Goal: Task Accomplishment & Management: Manage account settings

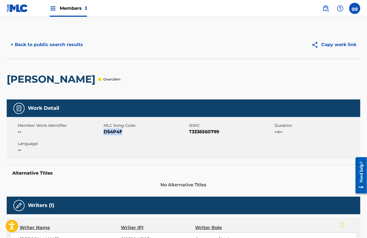
click at [37, 46] on button "< Back to public search results" at bounding box center [47, 45] width 80 height 14
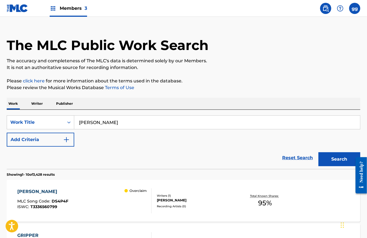
scroll to position [8, 0]
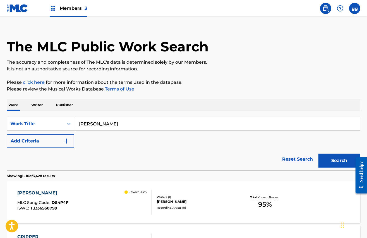
click at [173, 199] on div "Writers ( 1 )" at bounding box center [196, 197] width 79 height 4
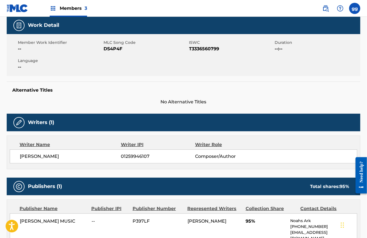
scroll to position [57, 0]
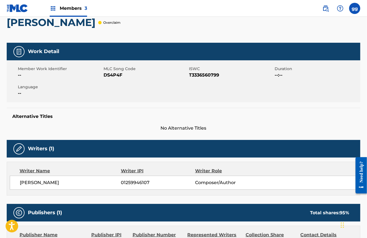
click at [98, 24] on div at bounding box center [99, 22] width 3 height 3
click at [77, 8] on span "Members 3" at bounding box center [73, 8] width 27 height 6
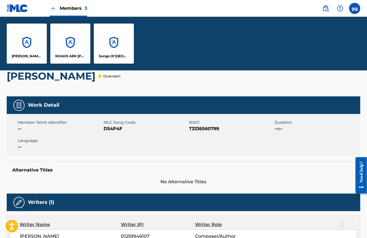
click at [81, 52] on div "NOAHS ARK [PERSON_NAME] PUBLISHERS" at bounding box center [70, 43] width 40 height 40
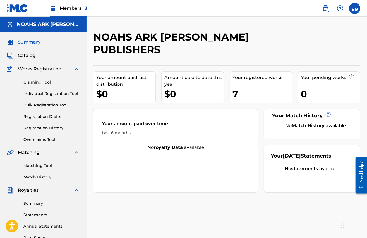
click at [30, 56] on span "Catalog" at bounding box center [27, 55] width 18 height 7
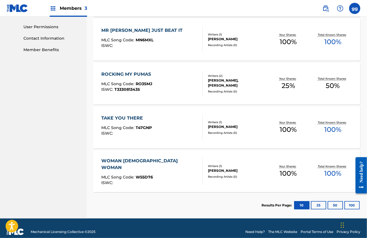
scroll to position [278, 0]
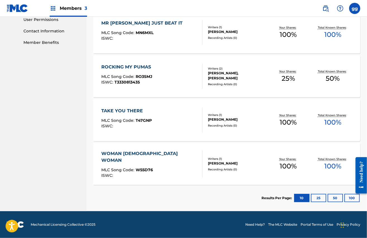
click at [314, 193] on button "25" at bounding box center [318, 197] width 15 height 8
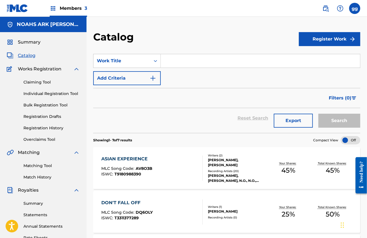
scroll to position [0, 0]
click at [76, 8] on span "Members 3" at bounding box center [73, 8] width 27 height 6
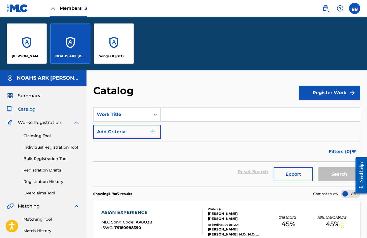
click at [39, 55] on div "[PERSON_NAME] MUSIC" at bounding box center [27, 43] width 40 height 40
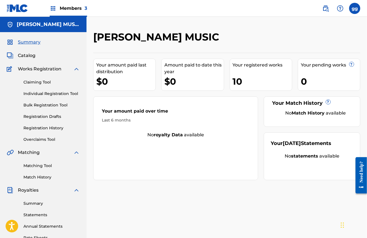
click at [32, 59] on span "Catalog" at bounding box center [27, 55] width 18 height 7
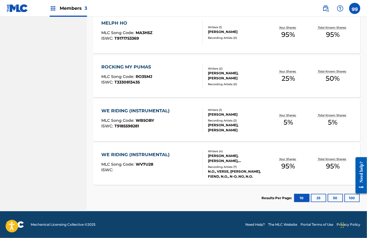
scroll to position [408, 0]
click at [312, 156] on div "Total Known Shares: 95 %" at bounding box center [332, 163] width 44 height 17
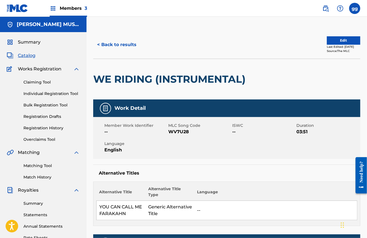
click at [333, 44] on button "Edit" at bounding box center [342, 40] width 33 height 8
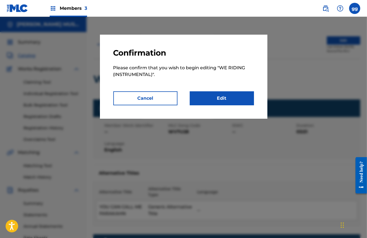
click at [236, 101] on link "Edit" at bounding box center [222, 98] width 64 height 14
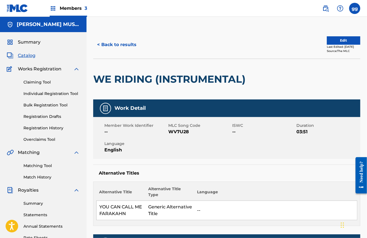
click at [133, 46] on button "< Back to results" at bounding box center [116, 45] width 47 height 14
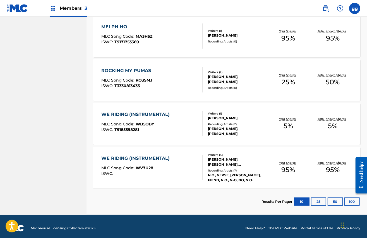
scroll to position [408, 0]
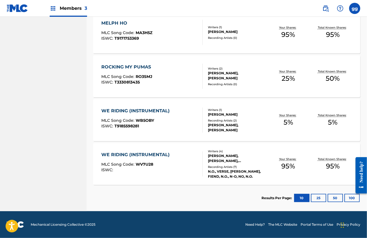
click at [282, 159] on div "Your Shares: 95 %" at bounding box center [288, 163] width 44 height 17
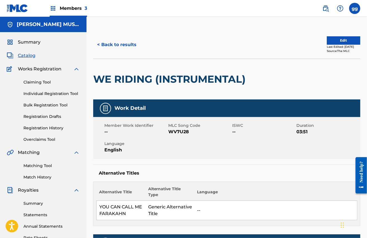
click at [338, 42] on button "Edit" at bounding box center [342, 40] width 33 height 8
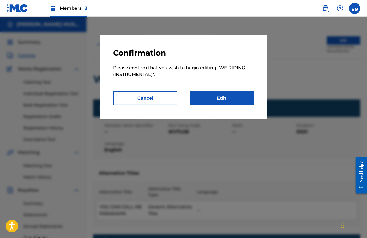
click at [229, 99] on link "Edit" at bounding box center [222, 98] width 64 height 14
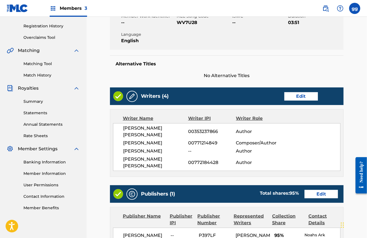
scroll to position [103, 0]
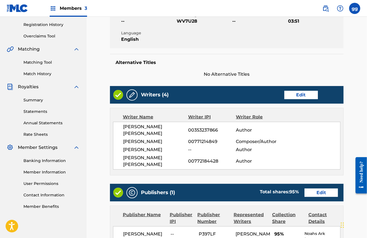
click at [296, 99] on link "Edit" at bounding box center [300, 95] width 33 height 8
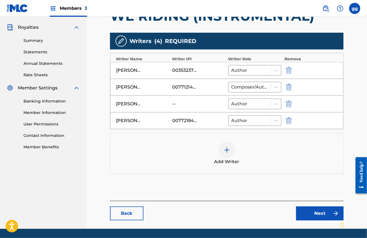
scroll to position [164, 0]
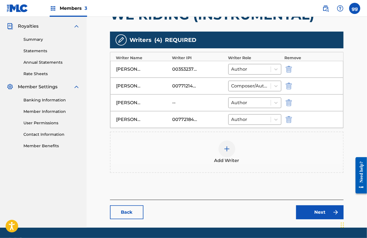
click at [290, 72] on img "submit" at bounding box center [288, 69] width 6 height 7
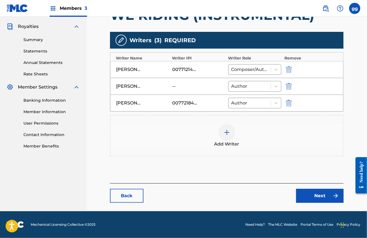
click at [290, 106] on img "submit" at bounding box center [288, 103] width 6 height 7
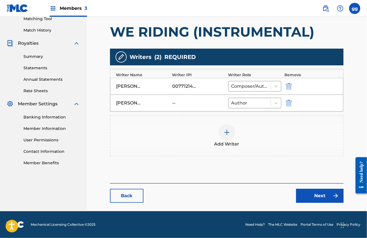
click at [289, 100] on img "submit" at bounding box center [288, 103] width 6 height 7
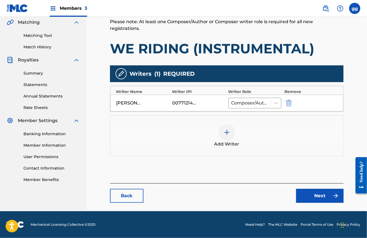
click at [229, 129] on img at bounding box center [226, 132] width 7 height 7
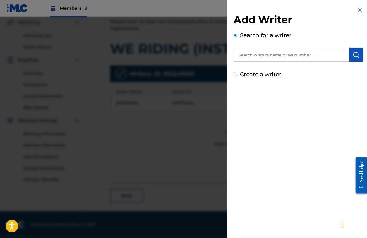
click at [262, 60] on input "text" at bounding box center [290, 55] width 115 height 14
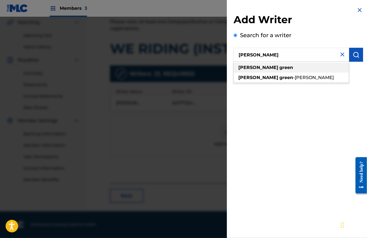
type input "[PERSON_NAME]"
click at [266, 67] on div "glenda green" at bounding box center [290, 67] width 115 height 10
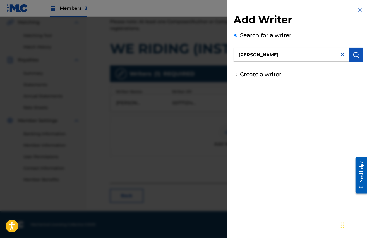
click at [256, 76] on label "Create a writer" at bounding box center [260, 74] width 41 height 7
radio input "true"
click at [237, 76] on input "Create a writer" at bounding box center [235, 74] width 4 height 4
radio input "false"
radio input "true"
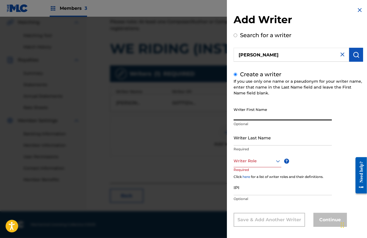
click at [265, 113] on input "Writer First Name" at bounding box center [282, 112] width 98 height 16
type input "[PERSON_NAME]"
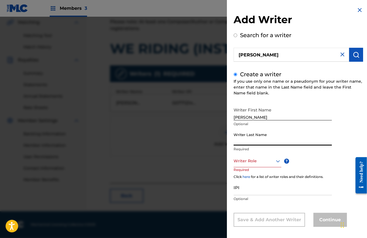
click at [260, 142] on input "Writer Last Name" at bounding box center [282, 137] width 98 height 16
type input "green"
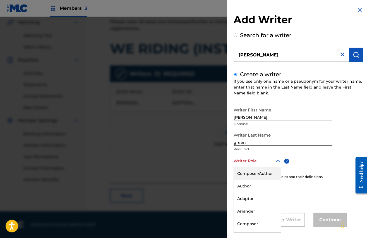
scroll to position [13, 0]
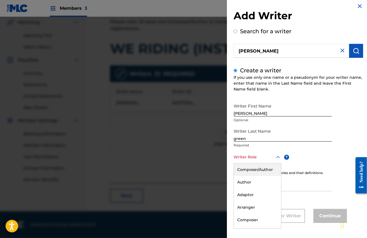
click at [268, 163] on div "Composer/Author, 1 of 8. 8 results available. Use Up and Down to choose options…" at bounding box center [257, 157] width 48 height 13
click at [249, 214] on div "Composer" at bounding box center [257, 219] width 47 height 13
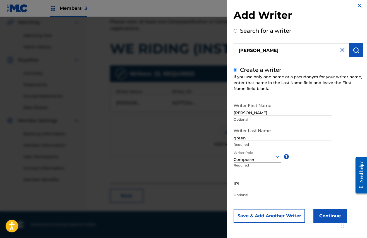
click at [253, 184] on input "IPI" at bounding box center [282, 183] width 98 height 16
paste input "1259946107"
type input "1259946107"
click at [322, 213] on button "Continue" at bounding box center [329, 216] width 33 height 14
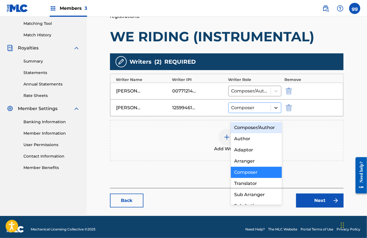
click at [275, 110] on icon at bounding box center [276, 108] width 6 height 6
click at [255, 170] on div "Composer" at bounding box center [256, 171] width 51 height 11
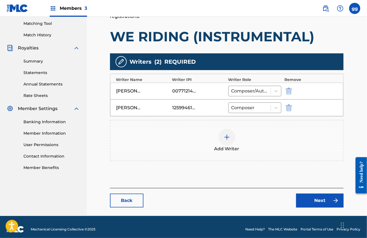
click at [311, 207] on link "Next" at bounding box center [319, 200] width 47 height 14
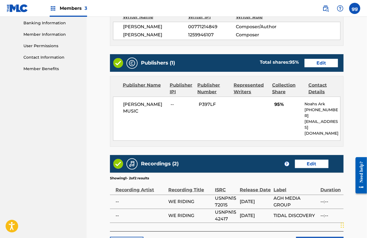
scroll to position [241, 0]
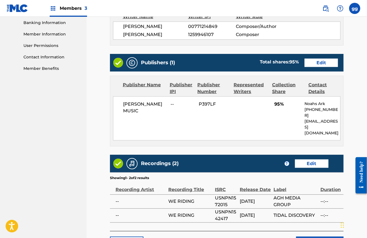
click at [319, 67] on link "Edit" at bounding box center [320, 63] width 33 height 8
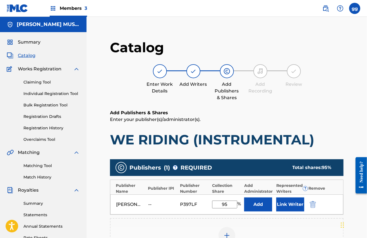
click at [227, 208] on input "95" at bounding box center [224, 204] width 25 height 8
type input "100"
click at [336, 130] on div "Add Publishers & Shares Enter your publisher(s)/administrator(s). WE RIDING (IN…" at bounding box center [226, 128] width 233 height 38
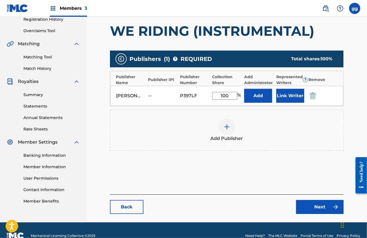
scroll to position [112, 0]
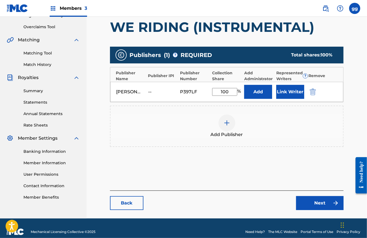
click at [314, 210] on link "Next" at bounding box center [319, 203] width 47 height 14
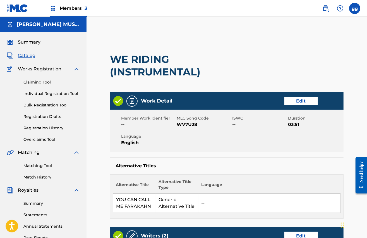
click at [195, 127] on span "WV7U28" at bounding box center [203, 124] width 54 height 7
copy span "WV7U28"
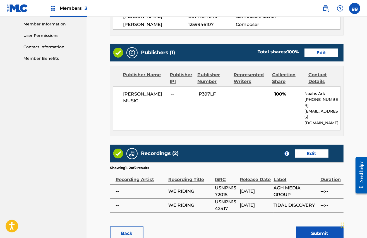
scroll to position [293, 0]
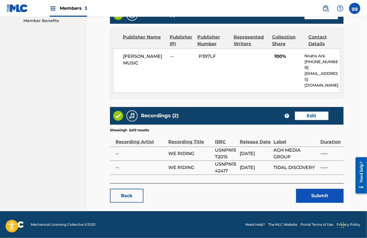
click at [315, 193] on button "Submit" at bounding box center [319, 195] width 47 height 14
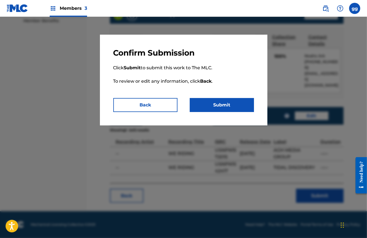
click at [235, 106] on button "Submit" at bounding box center [222, 105] width 64 height 14
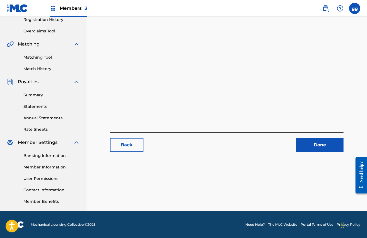
scroll to position [118, 0]
click at [318, 138] on link "Done" at bounding box center [319, 145] width 47 height 14
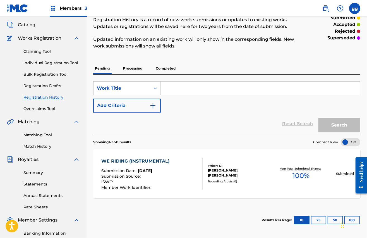
scroll to position [67, 0]
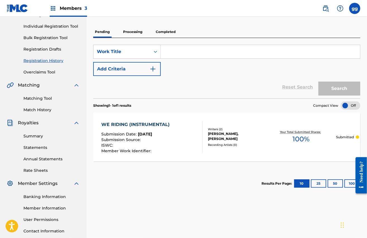
click at [138, 32] on p "Processing" at bounding box center [132, 32] width 23 height 12
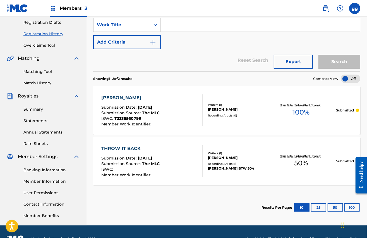
scroll to position [98, 0]
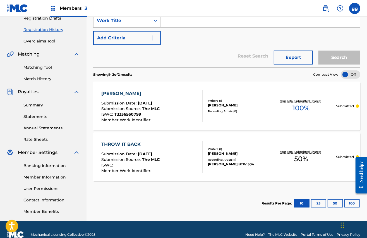
click at [248, 151] on div "Writers ( 1 )" at bounding box center [237, 149] width 58 height 4
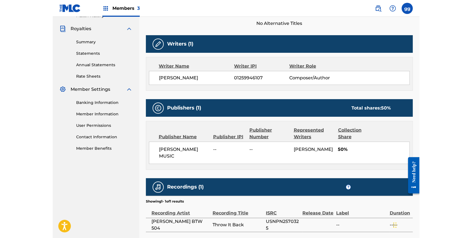
scroll to position [168, 0]
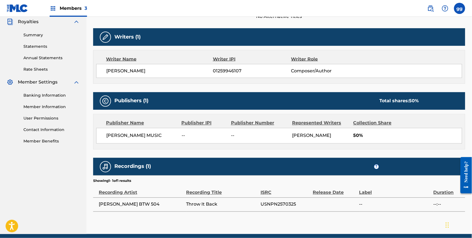
click at [350, 74] on span "Composer/Author" at bounding box center [326, 70] width 71 height 7
click at [320, 76] on div "GLENDA GREEN 01259946107 Composer/Author" at bounding box center [279, 71] width 366 height 14
click at [109, 40] on img at bounding box center [105, 37] width 7 height 7
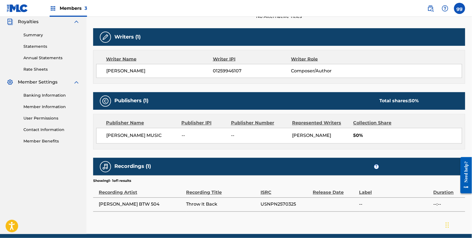
click at [109, 40] on img at bounding box center [105, 37] width 7 height 7
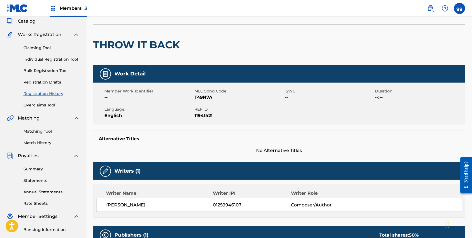
scroll to position [25, 0]
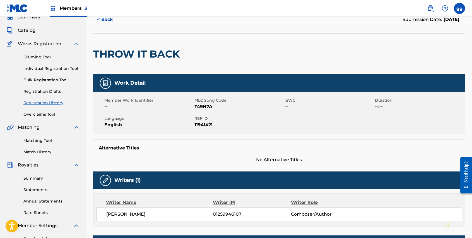
click at [102, 21] on button "< Back" at bounding box center [109, 20] width 33 height 14
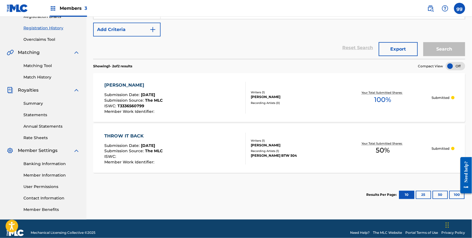
scroll to position [102, 0]
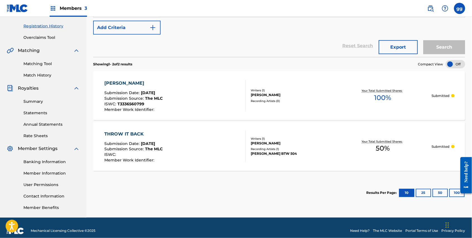
click at [323, 146] on div "[PERSON_NAME]" at bounding box center [292, 143] width 83 height 5
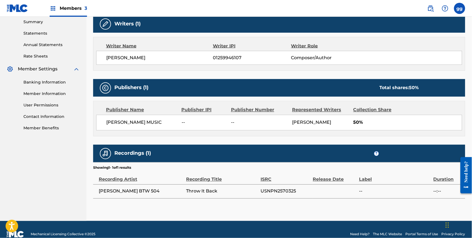
scroll to position [198, 0]
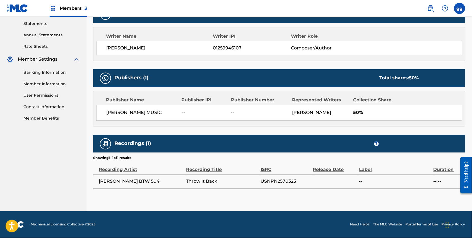
click at [356, 116] on span "50%" at bounding box center [407, 112] width 108 height 7
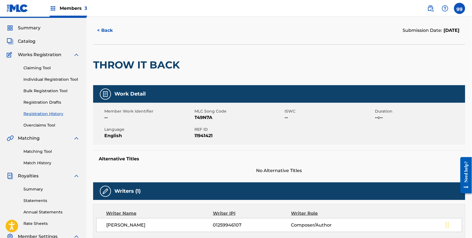
scroll to position [2, 0]
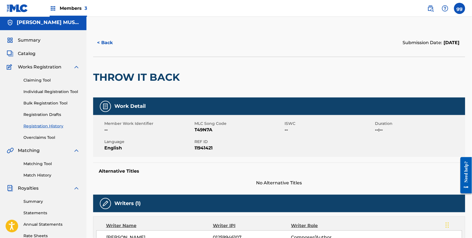
click at [77, 6] on span "Members 3" at bounding box center [73, 8] width 27 height 6
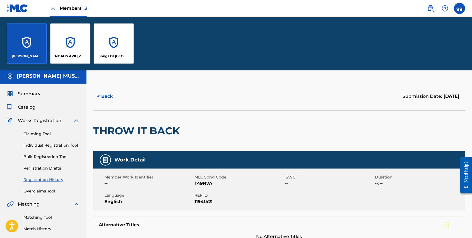
click at [75, 53] on div "NOAHS ARK [PERSON_NAME] PUBLISHERS" at bounding box center [70, 43] width 40 height 40
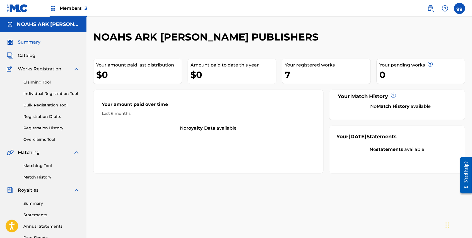
click at [33, 58] on span "Catalog" at bounding box center [27, 55] width 18 height 7
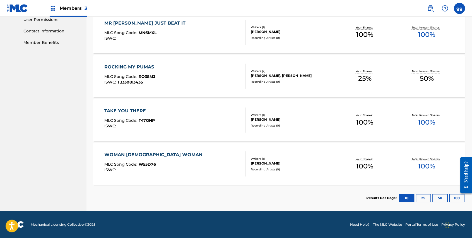
scroll to position [278, 0]
click at [366, 193] on button "25" at bounding box center [423, 197] width 15 height 8
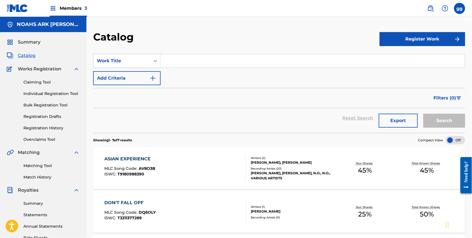
scroll to position [0, 0]
click at [31, 58] on span "Catalog" at bounding box center [27, 55] width 18 height 7
click at [67, 6] on span "Members 3" at bounding box center [73, 8] width 27 height 6
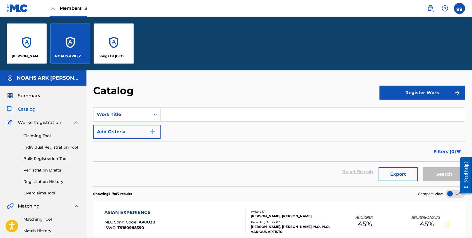
click at [33, 47] on div "[PERSON_NAME] MUSIC" at bounding box center [27, 43] width 40 height 40
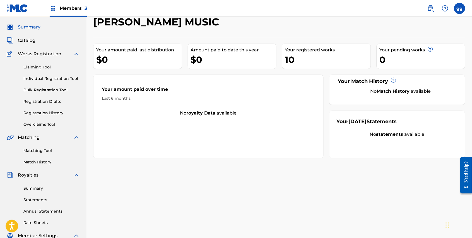
scroll to position [11, 0]
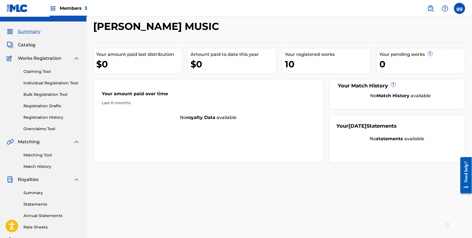
click at [34, 45] on span "Catalog" at bounding box center [27, 45] width 18 height 7
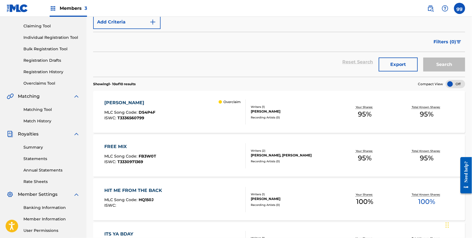
scroll to position [57, 0]
click at [224, 118] on div "Overclaim" at bounding box center [232, 111] width 27 height 25
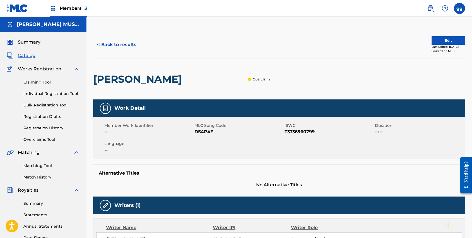
click at [366, 43] on button "Edit" at bounding box center [448, 40] width 33 height 8
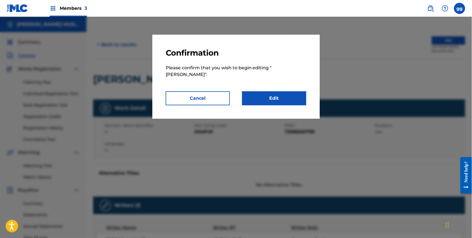
click at [294, 95] on link "Edit" at bounding box center [274, 98] width 64 height 14
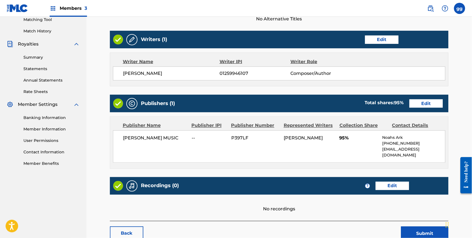
scroll to position [151, 0]
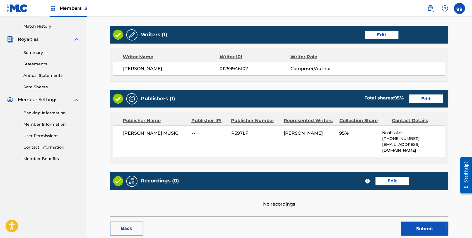
click at [366, 103] on link "Edit" at bounding box center [425, 99] width 33 height 8
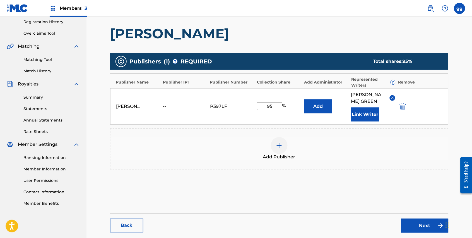
scroll to position [110, 0]
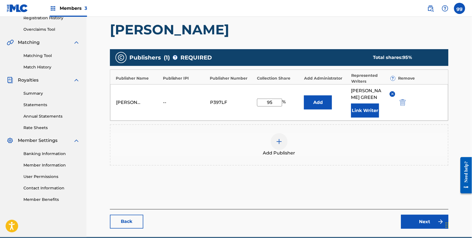
click at [277, 106] on input "95" at bounding box center [269, 102] width 25 height 8
type input "100"
click at [240, 130] on div "Add Publisher" at bounding box center [279, 144] width 338 height 41
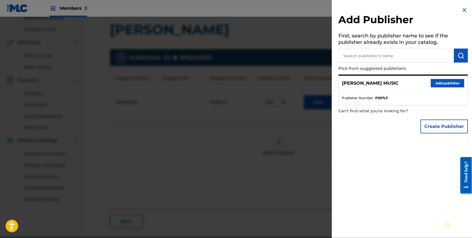
click at [366, 83] on button "Add publisher" at bounding box center [447, 83] width 33 height 8
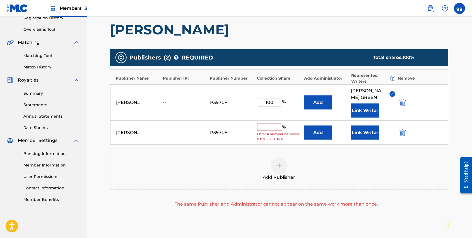
click at [366, 136] on img "submit" at bounding box center [403, 132] width 6 height 7
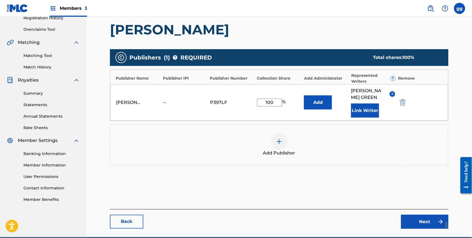
click at [366, 228] on link "Next" at bounding box center [424, 221] width 47 height 14
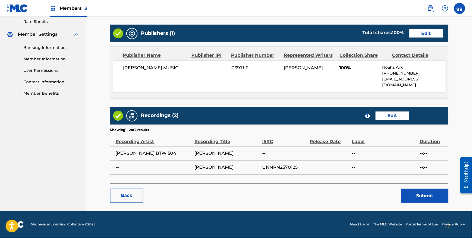
scroll to position [221, 0]
click at [366, 120] on link "Edit" at bounding box center [392, 116] width 33 height 8
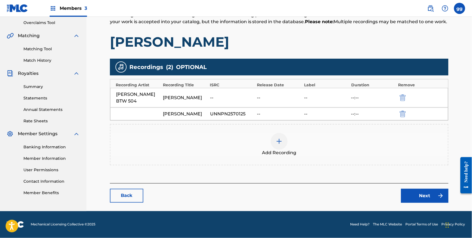
scroll to position [125, 0]
click at [260, 110] on div "--" at bounding box center [279, 113] width 44 height 7
click at [358, 110] on div "--:--" at bounding box center [373, 113] width 44 height 7
click at [366, 188] on link "Next" at bounding box center [424, 195] width 47 height 14
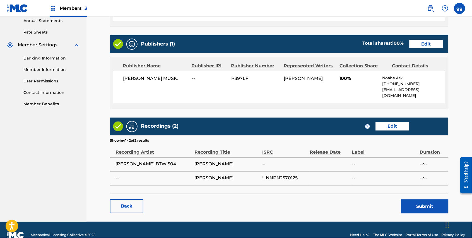
scroll to position [234, 0]
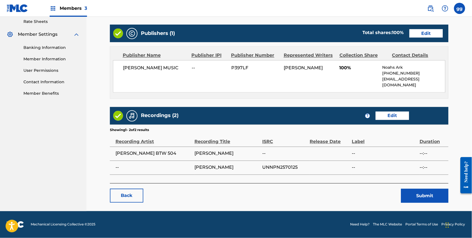
click at [366, 191] on button "Submit" at bounding box center [424, 195] width 47 height 14
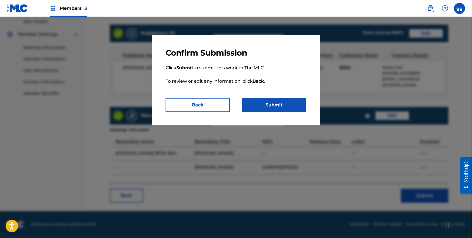
click at [297, 109] on button "Submit" at bounding box center [274, 105] width 64 height 14
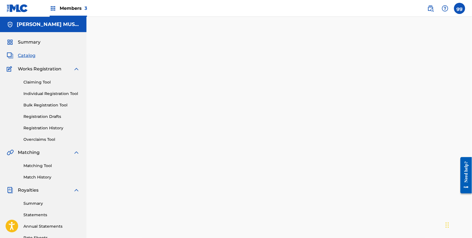
click at [34, 58] on span "Catalog" at bounding box center [27, 55] width 18 height 7
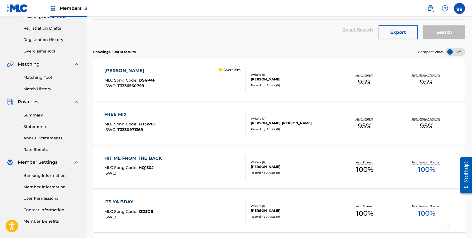
scroll to position [95, 0]
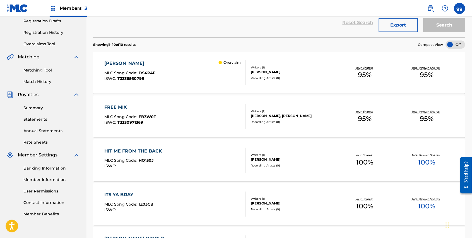
click at [222, 85] on div "Overclaim" at bounding box center [232, 72] width 27 height 25
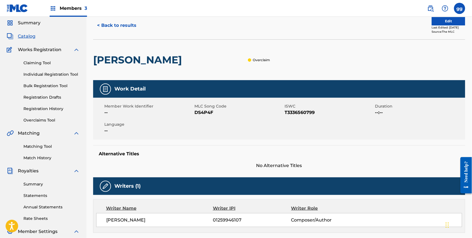
scroll to position [18, 0]
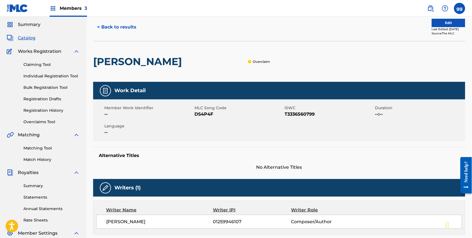
click at [366, 24] on button "Edit" at bounding box center [448, 23] width 33 height 8
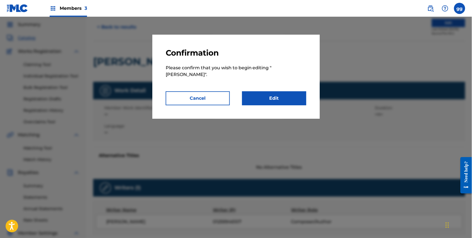
click at [286, 92] on link "Edit" at bounding box center [274, 98] width 64 height 14
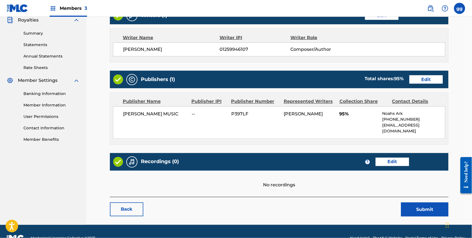
scroll to position [176, 0]
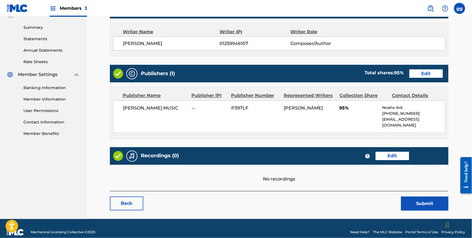
click at [366, 78] on link "Edit" at bounding box center [425, 73] width 33 height 8
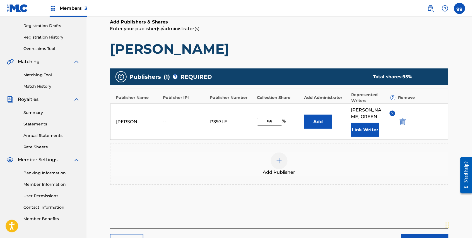
scroll to position [82, 0]
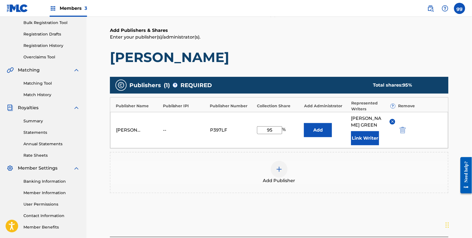
click at [366, 133] on img "submit" at bounding box center [403, 130] width 6 height 7
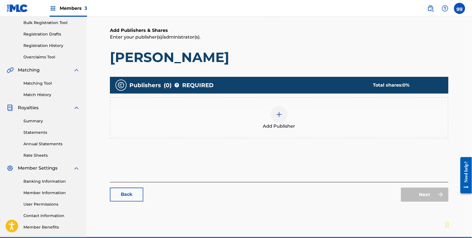
click at [135, 201] on link "Back" at bounding box center [126, 194] width 33 height 14
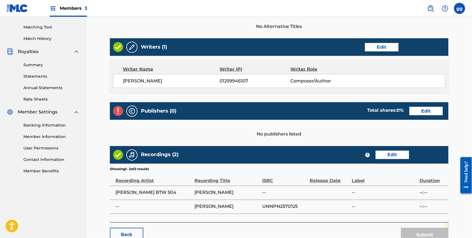
scroll to position [134, 0]
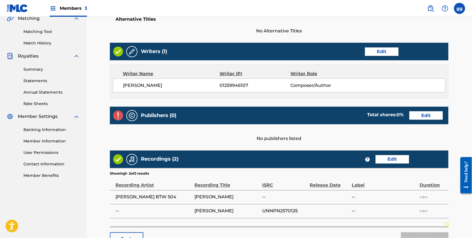
click at [366, 120] on link "Edit" at bounding box center [425, 115] width 33 height 8
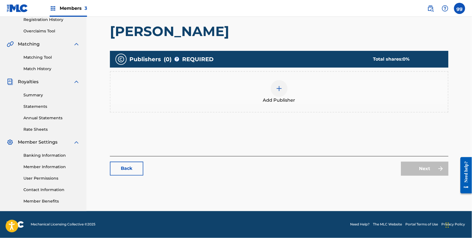
scroll to position [118, 0]
click at [281, 85] on img at bounding box center [279, 88] width 7 height 7
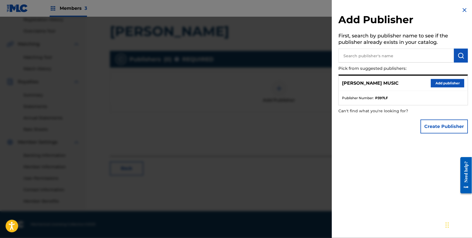
click at [366, 83] on button "Add publisher" at bounding box center [447, 83] width 33 height 8
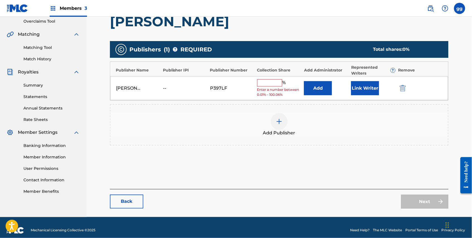
click at [280, 83] on input "text" at bounding box center [269, 82] width 25 height 7
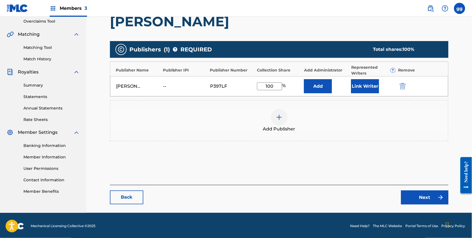
type input "100"
click at [357, 89] on button "Link Writer" at bounding box center [365, 86] width 28 height 14
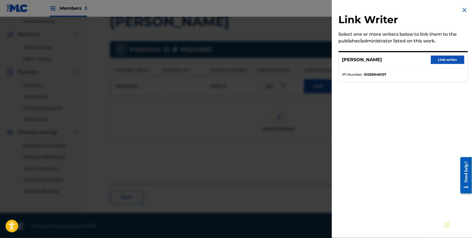
click at [366, 58] on button "Link writer" at bounding box center [447, 59] width 33 height 8
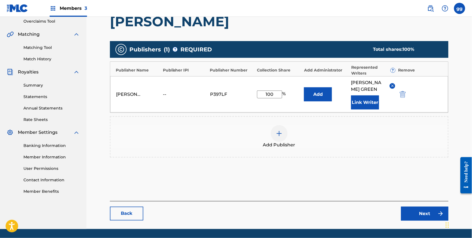
click at [366, 220] on link "Next" at bounding box center [424, 213] width 47 height 14
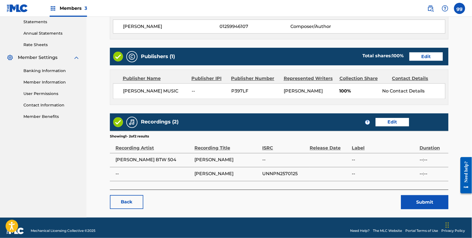
scroll to position [194, 0]
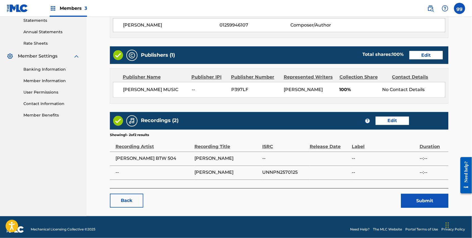
click at [366, 207] on button "Submit" at bounding box center [424, 200] width 47 height 14
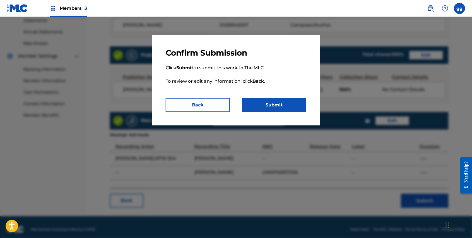
click at [284, 106] on button "Submit" at bounding box center [274, 105] width 64 height 14
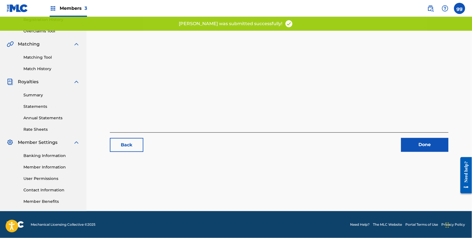
scroll to position [118, 0]
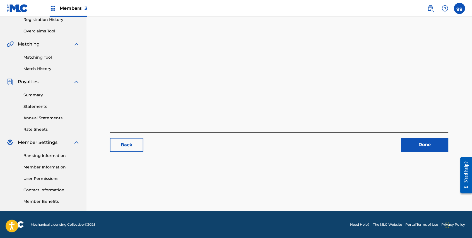
click at [366, 138] on link "Done" at bounding box center [424, 145] width 47 height 14
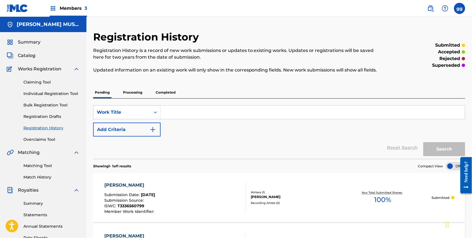
click at [28, 56] on span "Catalog" at bounding box center [27, 55] width 18 height 7
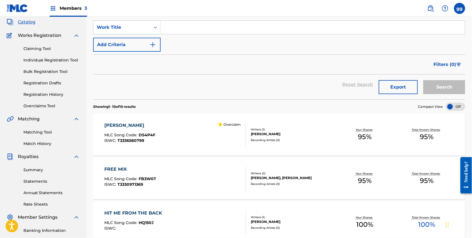
scroll to position [38, 0]
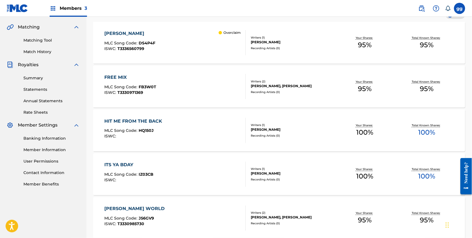
scroll to position [128, 0]
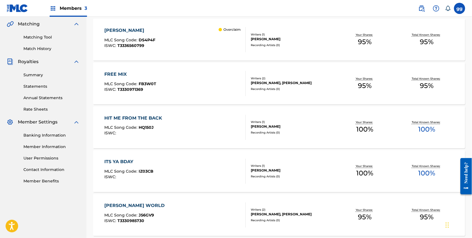
click at [217, 93] on div "FREE MIX MLC Song Code : FB3W0T ISWC : T3330971369" at bounding box center [174, 83] width 141 height 25
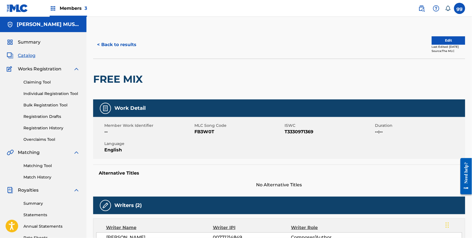
click at [443, 42] on button "Edit" at bounding box center [448, 40] width 33 height 8
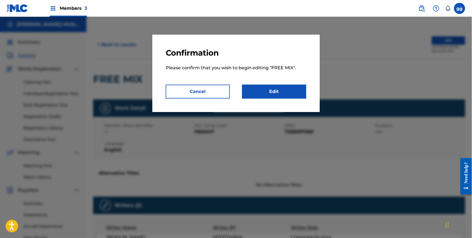
click at [277, 95] on link "Edit" at bounding box center [274, 91] width 64 height 14
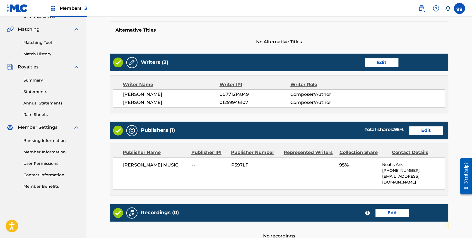
scroll to position [129, 0]
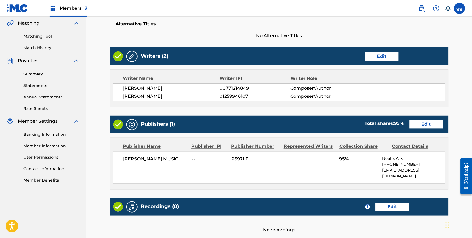
click at [421, 129] on link "Edit" at bounding box center [425, 124] width 33 height 8
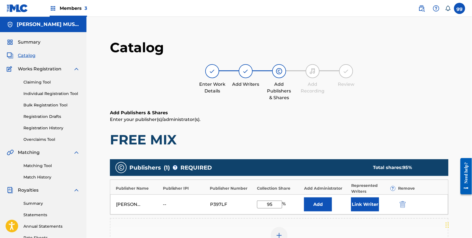
click at [275, 207] on input "95" at bounding box center [269, 204] width 25 height 8
type input "100"
click at [339, 148] on h1 "FREE MIX" at bounding box center [279, 139] width 338 height 17
click at [362, 209] on button "Link Writer" at bounding box center [365, 204] width 28 height 14
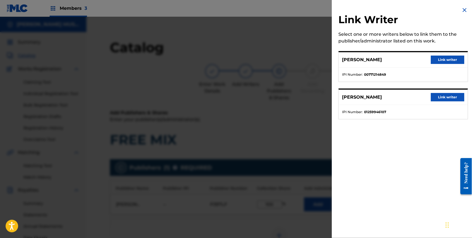
click at [440, 99] on button "Link writer" at bounding box center [447, 97] width 33 height 8
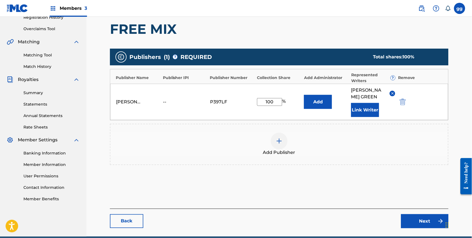
scroll to position [116, 0]
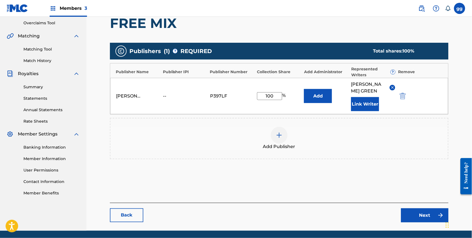
click at [412, 222] on link "Next" at bounding box center [424, 215] width 47 height 14
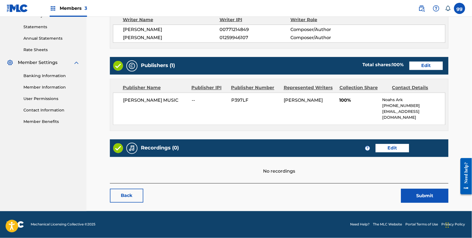
scroll to position [203, 0]
click at [393, 144] on link "Edit" at bounding box center [392, 148] width 33 height 8
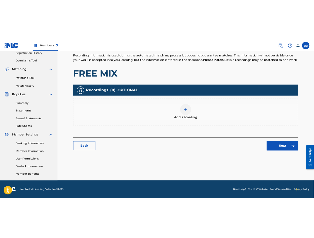
scroll to position [118, 0]
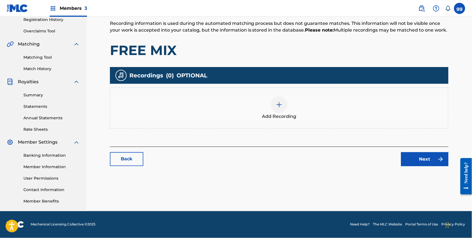
click at [280, 108] on img at bounding box center [279, 104] width 7 height 7
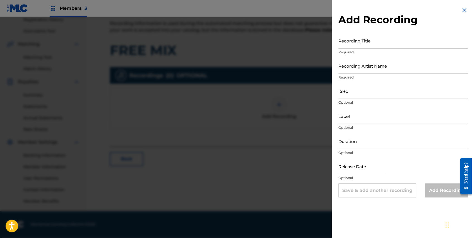
click at [364, 45] on input "Recording Title" at bounding box center [402, 41] width 129 height 16
type input "Free Mix"
click at [377, 74] on input "Recording Artist Name" at bounding box center [402, 66] width 129 height 16
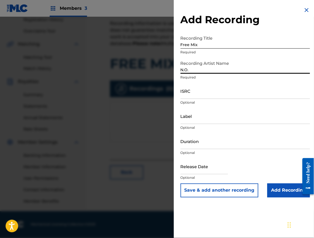
type input "N.O."
click at [188, 98] on input "ISRC" at bounding box center [244, 91] width 129 height 16
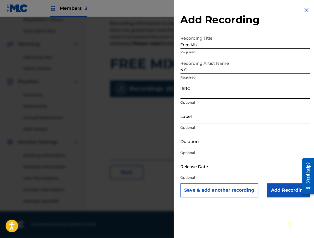
click at [188, 98] on input "ISRC" at bounding box center [244, 91] width 129 height 16
paste input "USNPN1512615"
type input "USNPN1512615"
click at [277, 197] on input "Add Recording" at bounding box center [288, 190] width 43 height 14
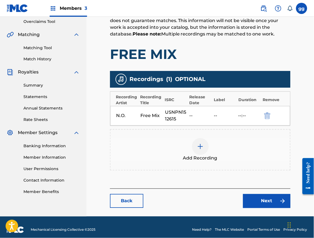
click at [267, 207] on link "Next" at bounding box center [266, 201] width 47 height 14
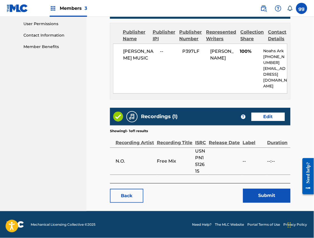
scroll to position [270, 0]
click at [261, 189] on button "Submit" at bounding box center [266, 195] width 47 height 14
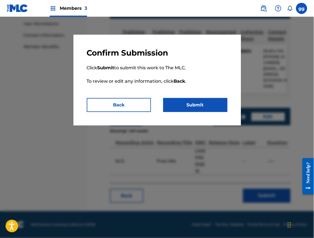
click at [202, 108] on button "Submit" at bounding box center [195, 105] width 64 height 14
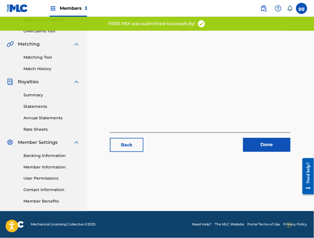
scroll to position [118, 0]
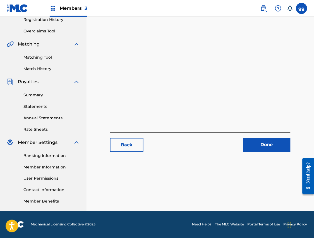
click at [261, 138] on link "Done" at bounding box center [266, 145] width 47 height 14
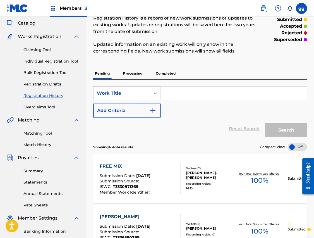
scroll to position [32, 0]
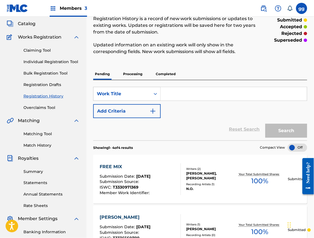
click at [24, 26] on span "Catalog" at bounding box center [27, 23] width 18 height 7
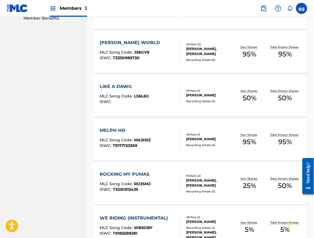
scroll to position [285, 0]
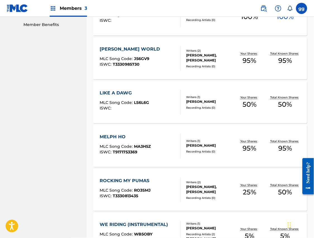
click at [159, 67] on div "JOHN WORLD MLC Song Code : J56GV9 ISWC : T3330985730" at bounding box center [140, 58] width 81 height 25
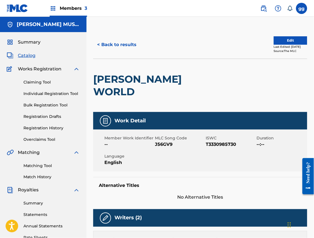
click at [283, 40] on button "Edit" at bounding box center [290, 40] width 33 height 8
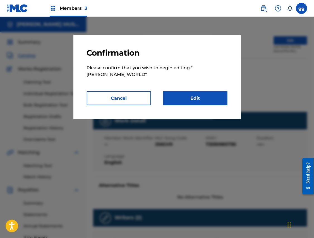
click at [199, 94] on link "Edit" at bounding box center [195, 98] width 64 height 14
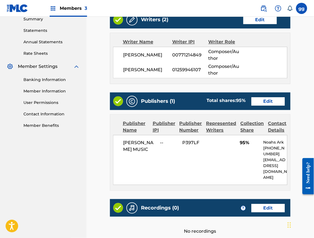
scroll to position [188, 0]
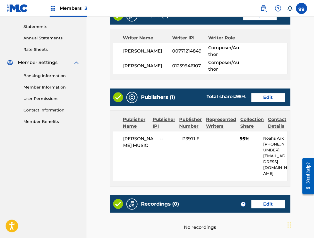
click at [263, 93] on link "Edit" at bounding box center [267, 97] width 33 height 8
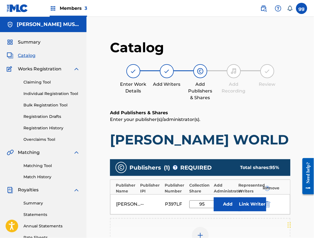
click at [205, 206] on input "95" at bounding box center [201, 204] width 25 height 8
type input "100"
click at [259, 134] on h1 "[PERSON_NAME] WORLD" at bounding box center [200, 139] width 180 height 17
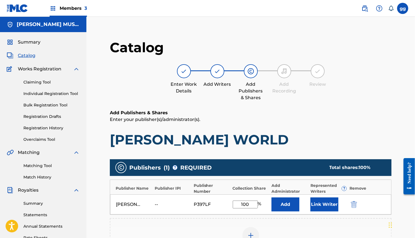
click at [318, 207] on button "Link Writer" at bounding box center [325, 204] width 28 height 14
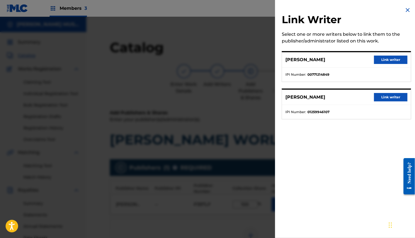
click at [384, 98] on button "Link writer" at bounding box center [390, 97] width 33 height 8
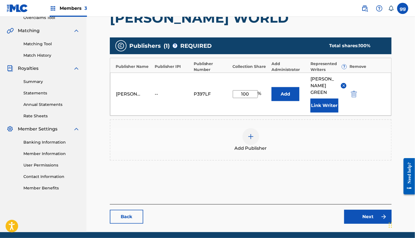
scroll to position [149, 0]
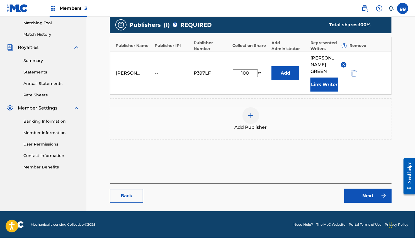
click at [363, 192] on link "Next" at bounding box center [367, 195] width 47 height 14
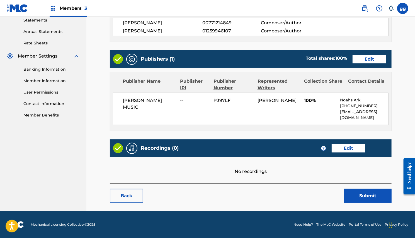
scroll to position [209, 0]
click at [353, 144] on link "Edit" at bounding box center [348, 148] width 33 height 8
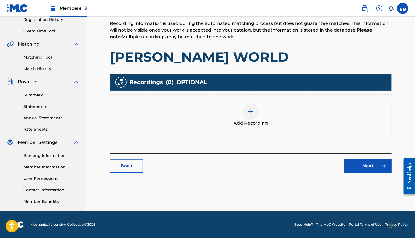
scroll to position [118, 0]
click at [256, 103] on div at bounding box center [251, 111] width 17 height 17
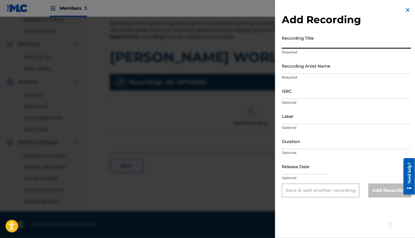
click at [311, 43] on input "Recording Title" at bounding box center [346, 41] width 129 height 16
type input "John World"
click at [324, 70] on input "Recording Artist Name" at bounding box center [346, 66] width 129 height 16
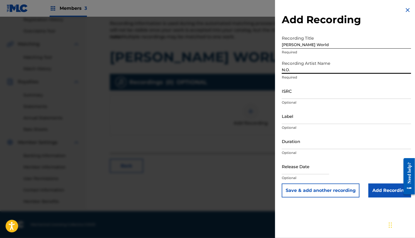
type input "N.O."
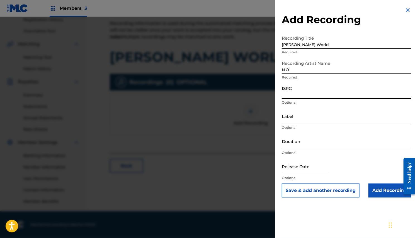
click at [305, 99] on input "ISRC" at bounding box center [346, 91] width 129 height 16
paste input "USNPN1542715"
type input "USNPN1542715"
click at [382, 197] on input "Add Recording" at bounding box center [390, 190] width 43 height 14
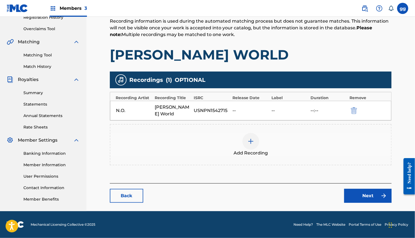
click at [365, 188] on link "Next" at bounding box center [367, 195] width 47 height 14
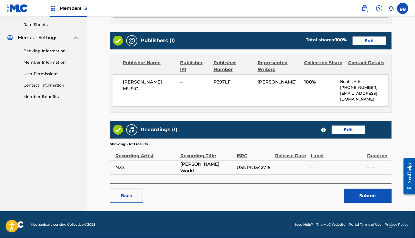
scroll to position [229, 0]
click at [367, 192] on button "Submit" at bounding box center [367, 195] width 47 height 14
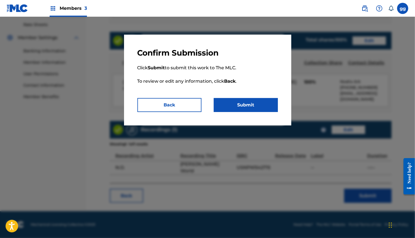
click at [252, 105] on button "Submit" at bounding box center [246, 105] width 64 height 14
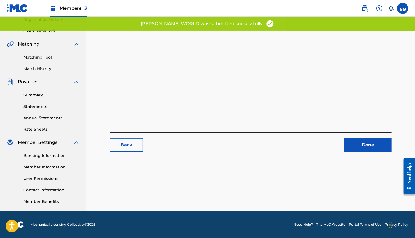
scroll to position [118, 0]
click at [362, 138] on link "Done" at bounding box center [367, 145] width 47 height 14
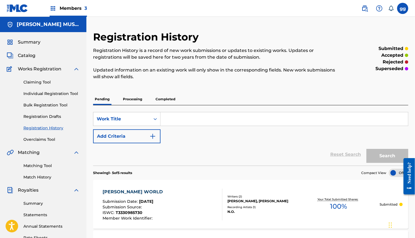
click at [32, 58] on span "Catalog" at bounding box center [27, 55] width 18 height 7
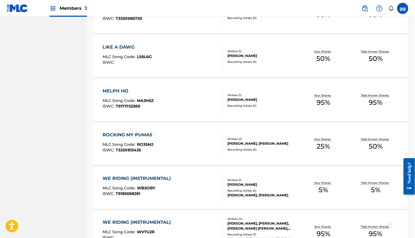
scroll to position [330, 0]
click at [296, 54] on div "Writers ( 1 )" at bounding box center [263, 52] width 70 height 4
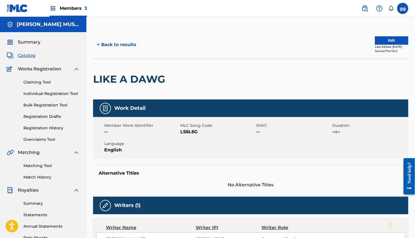
click at [378, 43] on button "Edit" at bounding box center [391, 40] width 33 height 8
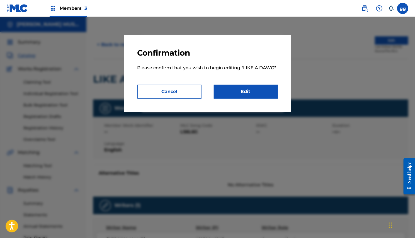
click at [252, 98] on link "Edit" at bounding box center [246, 91] width 64 height 14
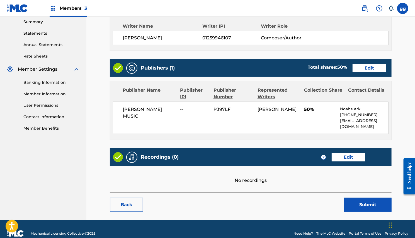
scroll to position [182, 0]
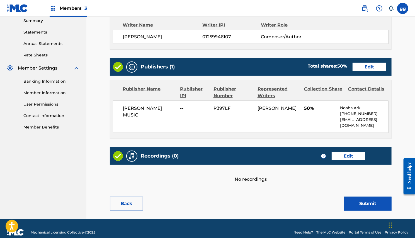
click at [359, 71] on link "Edit" at bounding box center [369, 67] width 33 height 8
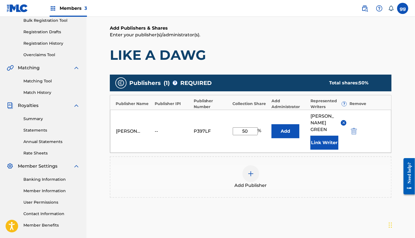
scroll to position [99, 0]
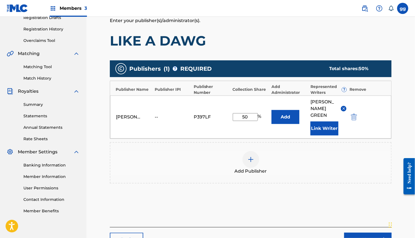
click at [245, 118] on input "50" at bounding box center [245, 117] width 25 height 8
type input "100"
click at [326, 153] on div "Add Publisher" at bounding box center [250, 162] width 281 height 23
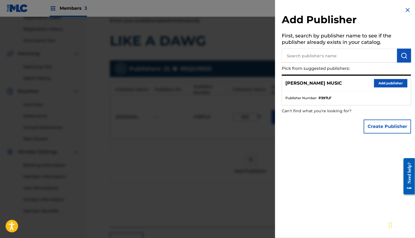
click at [386, 86] on button "Add publisher" at bounding box center [390, 83] width 33 height 8
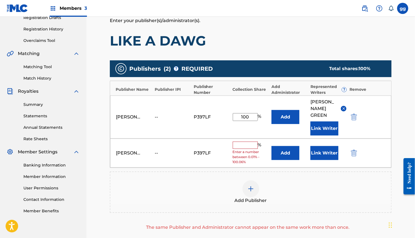
click at [352, 149] on img "submit" at bounding box center [354, 152] width 6 height 7
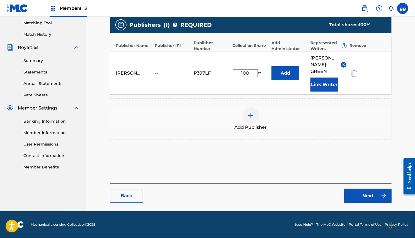
scroll to position [147, 0]
click at [367, 192] on link "Next" at bounding box center [367, 195] width 47 height 14
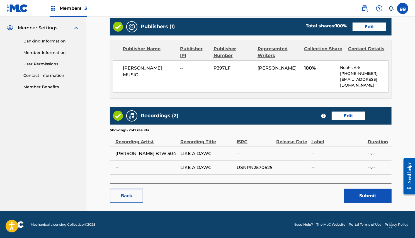
scroll to position [240, 0]
click at [368, 189] on button "Submit" at bounding box center [367, 195] width 47 height 14
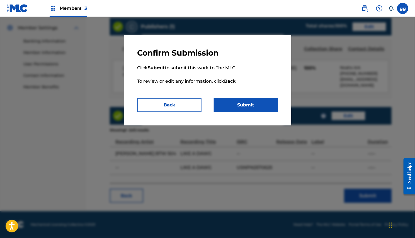
click at [264, 107] on button "Submit" at bounding box center [246, 105] width 64 height 14
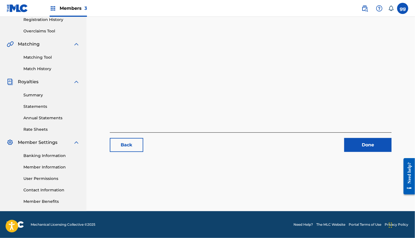
scroll to position [119, 0]
click at [359, 138] on link "Done" at bounding box center [367, 145] width 47 height 14
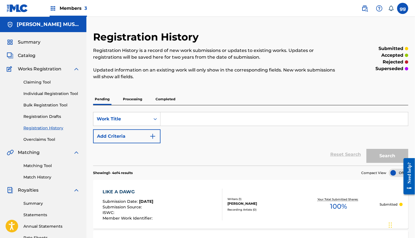
click at [31, 57] on span "Catalog" at bounding box center [27, 55] width 18 height 7
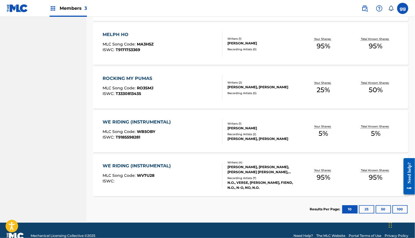
scroll to position [384, 0]
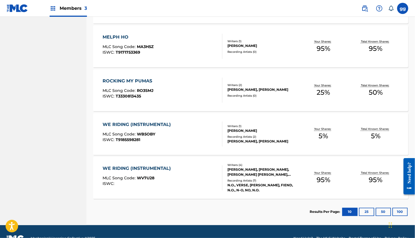
click at [171, 55] on div "MELPH HO MLC Song Code : MA3H5Z ISWC : T9171753369" at bounding box center [163, 46] width 120 height 25
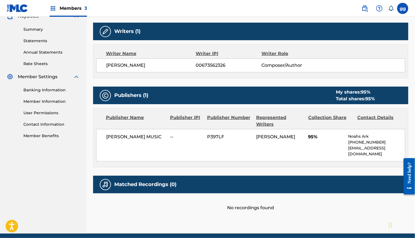
scroll to position [174, 0]
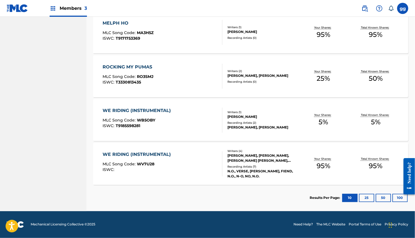
scroll to position [408, 0]
click at [189, 111] on div "WE RIDING (INSTRUMENTAL) MLC Song Code : WB5OBY ISWC : T9185598281" at bounding box center [163, 119] width 120 height 25
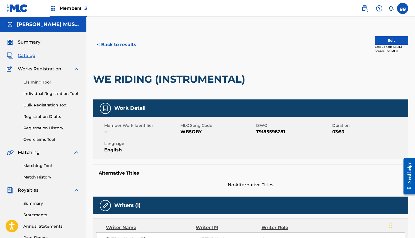
click at [388, 41] on button "Edit" at bounding box center [391, 40] width 33 height 8
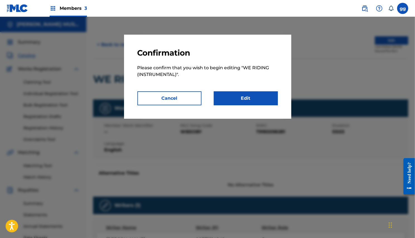
click at [261, 101] on link "Edit" at bounding box center [246, 98] width 64 height 14
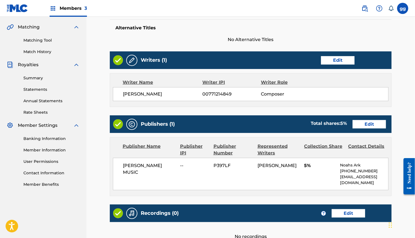
scroll to position [144, 0]
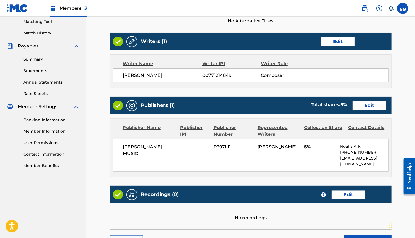
click at [340, 44] on link "Edit" at bounding box center [337, 41] width 33 height 8
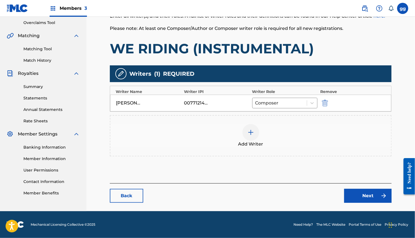
scroll to position [127, 0]
click at [252, 135] on img at bounding box center [251, 132] width 7 height 7
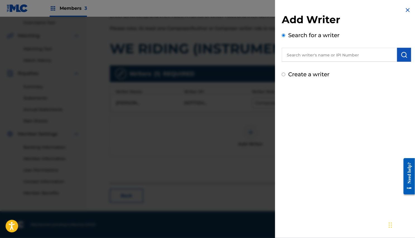
click at [313, 57] on input "text" at bounding box center [339, 55] width 115 height 14
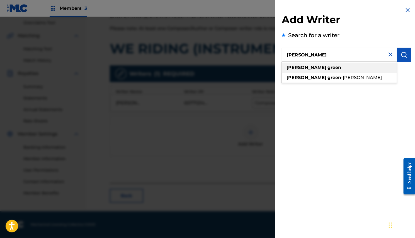
type input "[PERSON_NAME]"
click at [314, 68] on div "glenda green" at bounding box center [339, 67] width 115 height 10
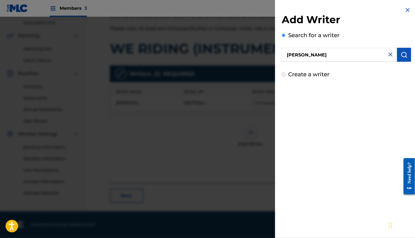
click at [313, 77] on label "Create a writer" at bounding box center [308, 74] width 41 height 7
radio input "true"
click at [285, 76] on input "Create a writer" at bounding box center [284, 74] width 4 height 4
radio input "false"
radio input "true"
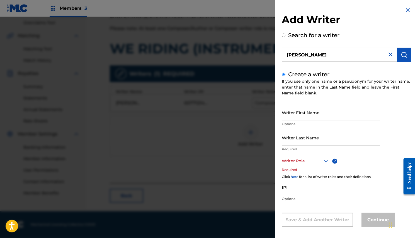
click at [400, 53] on button "submit" at bounding box center [404, 55] width 14 height 14
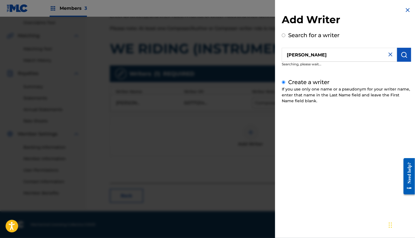
radio input "true"
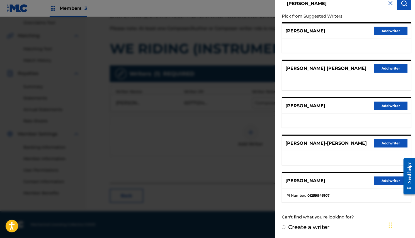
scroll to position [64, 0]
click at [380, 176] on button "Add writer" at bounding box center [390, 180] width 33 height 8
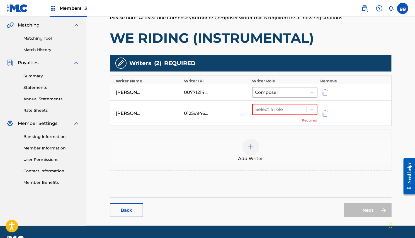
click at [323, 95] on button "submit" at bounding box center [324, 92] width 8 height 6
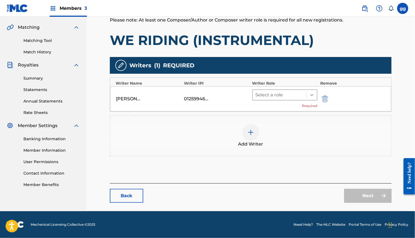
click at [313, 98] on icon at bounding box center [312, 95] width 6 height 6
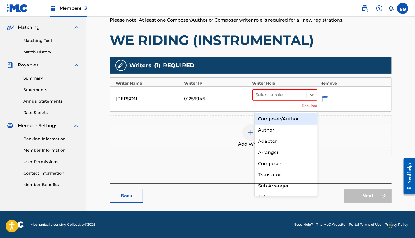
click at [298, 117] on div "Composer/Author" at bounding box center [286, 118] width 63 height 11
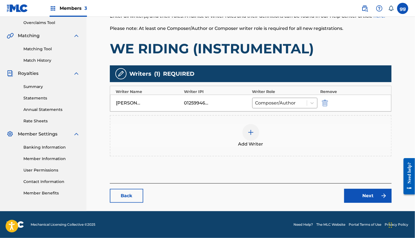
click at [356, 202] on link "Next" at bounding box center [367, 195] width 47 height 14
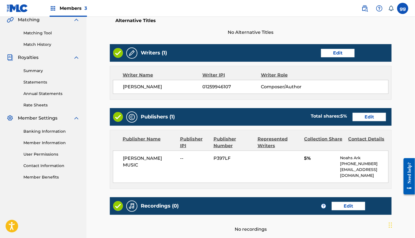
scroll to position [139, 0]
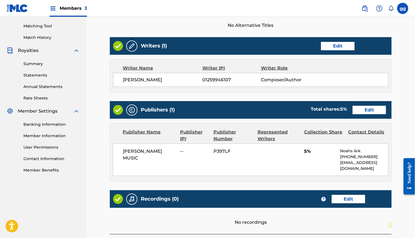
click at [368, 114] on link "Edit" at bounding box center [369, 110] width 33 height 8
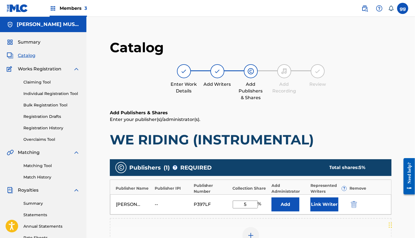
click at [253, 208] on input "5" at bounding box center [245, 204] width 25 height 8
type input "100"
click at [317, 203] on button "Link Writer" at bounding box center [325, 204] width 28 height 14
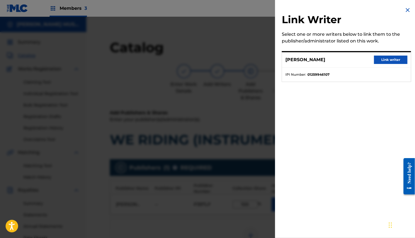
click at [376, 60] on button "Link writer" at bounding box center [390, 59] width 33 height 8
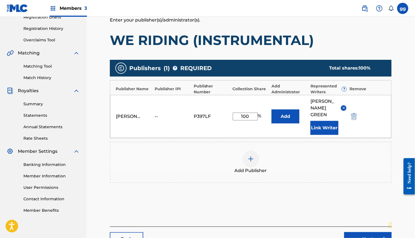
scroll to position [128, 0]
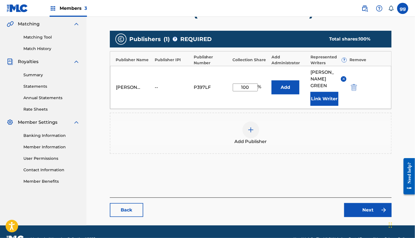
click at [356, 213] on link "Next" at bounding box center [367, 210] width 47 height 14
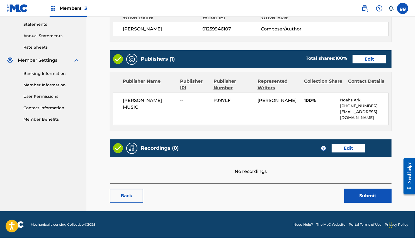
scroll to position [206, 0]
drag, startPoint x: 357, startPoint y: 189, endPoint x: 321, endPoint y: 177, distance: 38.3
click at [321, 177] on div "< Back WE RIDING (INSTRUMENTAL) Work Detail Edit Member Work Identifier -- MLC …" at bounding box center [251, 26] width 282 height 354
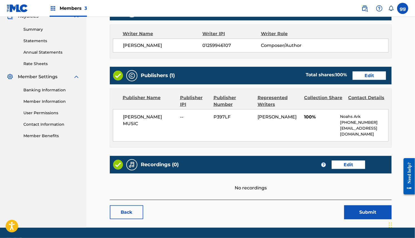
scroll to position [174, 0]
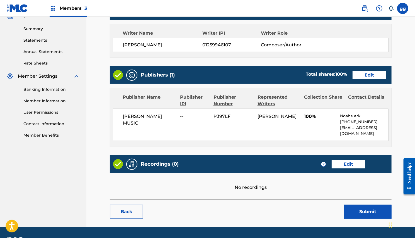
click at [347, 168] on link "Edit" at bounding box center [348, 164] width 33 height 8
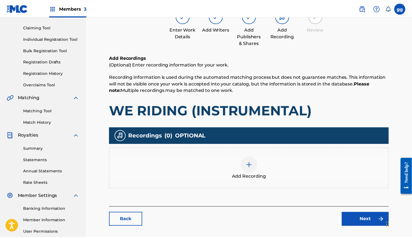
scroll to position [60, 0]
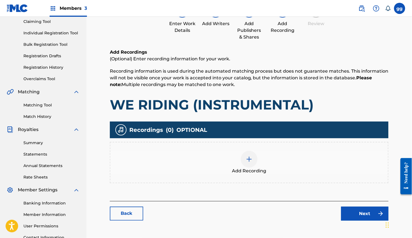
click at [250, 162] on img at bounding box center [249, 159] width 7 height 7
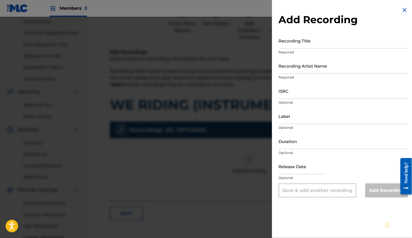
click at [334, 41] on input "Recording Title" at bounding box center [343, 41] width 129 height 16
type input "We Riding (Instrumental)"
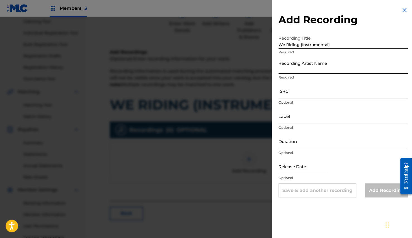
click at [319, 71] on input "Recording Artist Name" at bounding box center [343, 66] width 129 height 16
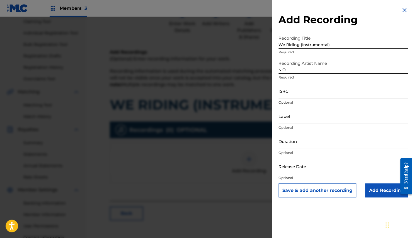
type input "N.O."
click at [285, 97] on input "ISRC" at bounding box center [343, 91] width 129 height 16
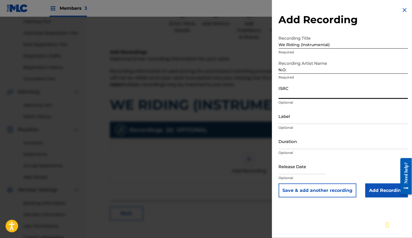
paste input "US-NPN-16-55615"
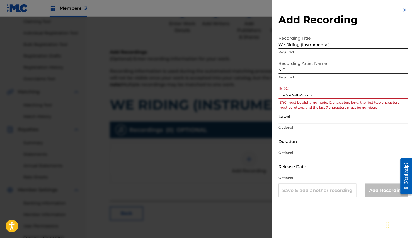
click at [279, 99] on input "US-NPN-16-55615" at bounding box center [343, 91] width 129 height 16
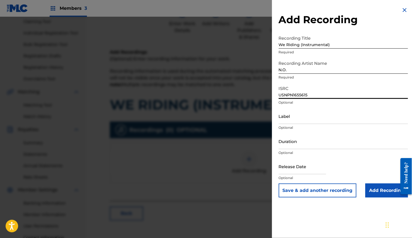
type input "USNPN1655615"
click at [381, 197] on input "Add Recording" at bounding box center [387, 190] width 43 height 14
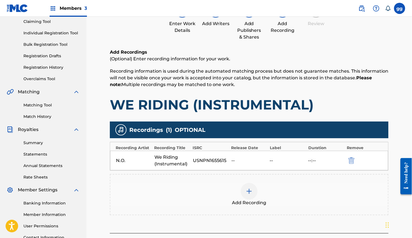
click at [249, 194] on img at bounding box center [249, 191] width 7 height 7
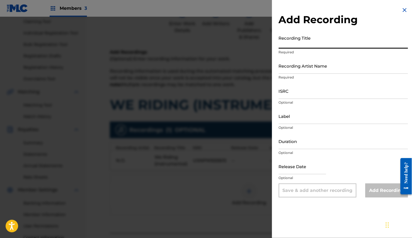
click at [333, 44] on input "Recording Title" at bounding box center [343, 41] width 129 height 16
type input "We Riding (instrumental)"
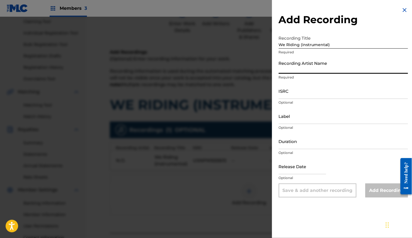
click at [315, 71] on input "Recording Artist Name" at bounding box center [343, 66] width 129 height 16
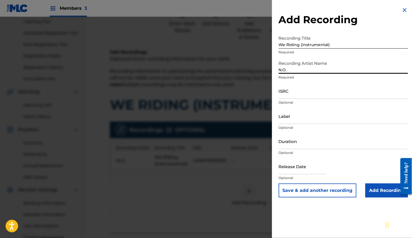
type input "N.O."
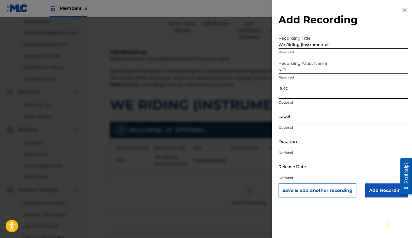
click at [376, 95] on input "ISRC" at bounding box center [343, 91] width 129 height 16
paste input "US-NPN-16-55615"
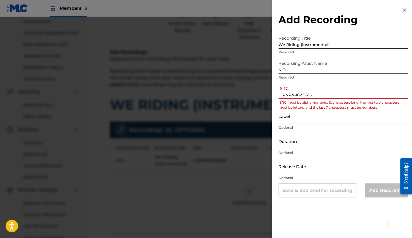
click at [279, 99] on input "US-NPN-16-55615" at bounding box center [343, 91] width 129 height 16
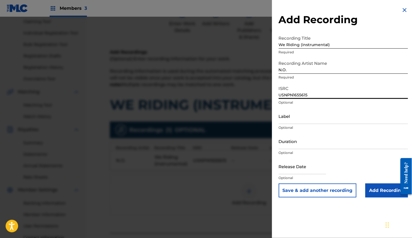
type input "USNPN1655615"
click at [372, 197] on input "Add Recording" at bounding box center [387, 190] width 43 height 14
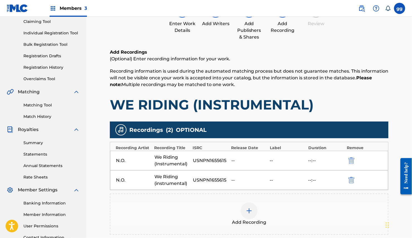
click at [348, 183] on button "submit" at bounding box center [351, 179] width 8 height 6
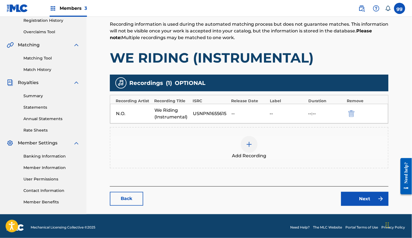
scroll to position [121, 0]
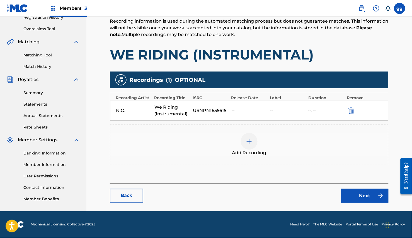
click at [361, 192] on link "Next" at bounding box center [364, 195] width 47 height 14
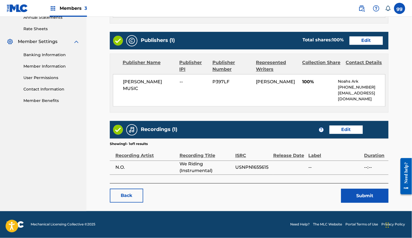
scroll to position [225, 0]
click at [358, 193] on button "Submit" at bounding box center [364, 195] width 47 height 14
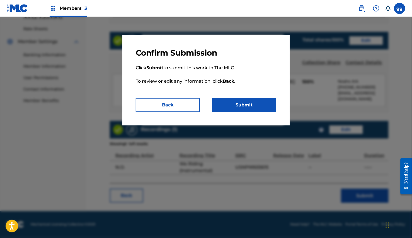
click at [246, 108] on button "Submit" at bounding box center [244, 105] width 64 height 14
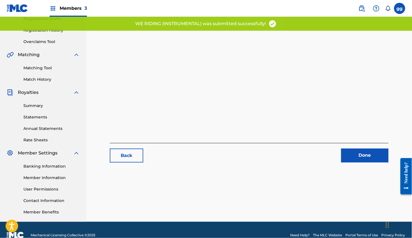
scroll to position [129, 0]
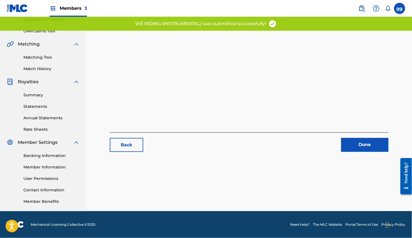
click at [364, 138] on link "Done" at bounding box center [364, 145] width 47 height 14
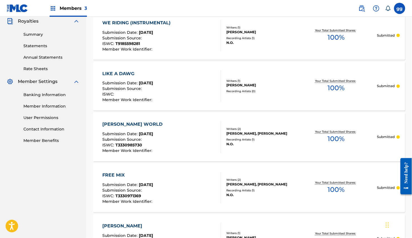
scroll to position [171, 0]
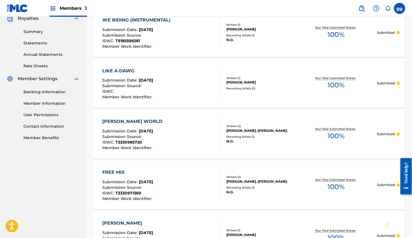
click at [408, 131] on div "Registration History Registration History is a record of new work submissions o…" at bounding box center [249, 127] width 326 height 537
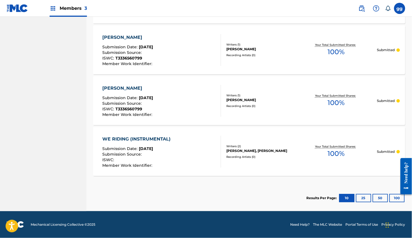
scroll to position [367, 0]
click at [364, 195] on button "25" at bounding box center [363, 197] width 15 height 8
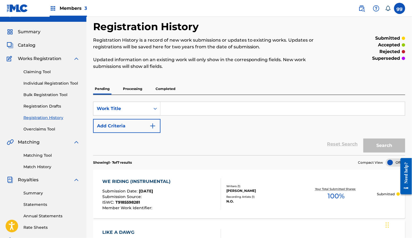
scroll to position [10, 0]
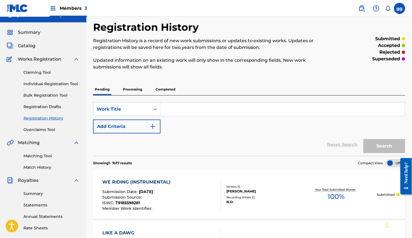
click at [142, 89] on p "Processing" at bounding box center [132, 89] width 23 height 12
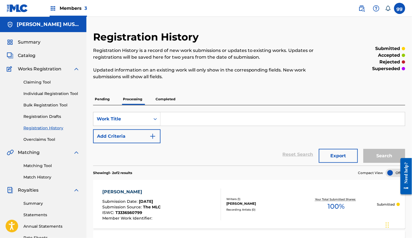
click at [70, 7] on span "Members 3" at bounding box center [73, 8] width 27 height 6
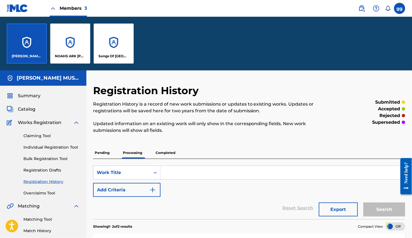
click at [32, 52] on div "[PERSON_NAME] MUSIC" at bounding box center [27, 43] width 40 height 40
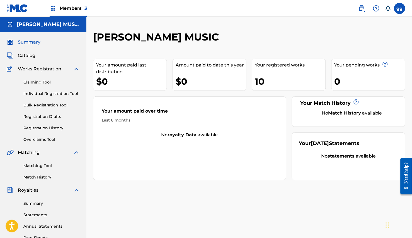
click at [33, 58] on span "Catalog" at bounding box center [27, 55] width 18 height 7
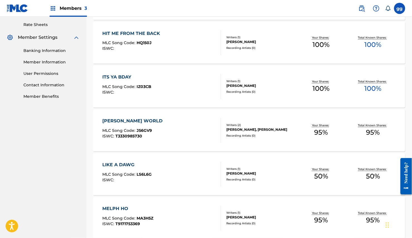
scroll to position [215, 0]
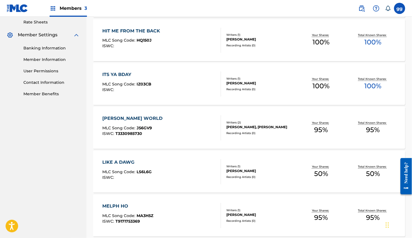
click at [294, 179] on div "Recording Artists ( 0 )" at bounding box center [260, 177] width 69 height 4
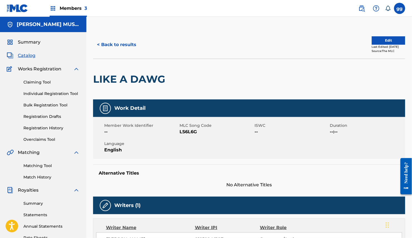
click at [375, 43] on button "Edit" at bounding box center [388, 40] width 33 height 8
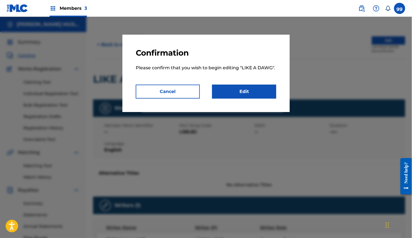
click at [236, 95] on link "Edit" at bounding box center [244, 91] width 64 height 14
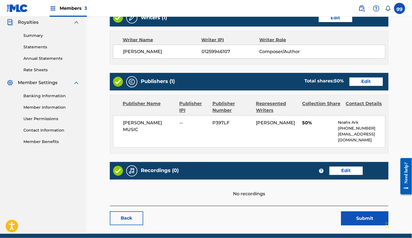
scroll to position [187, 0]
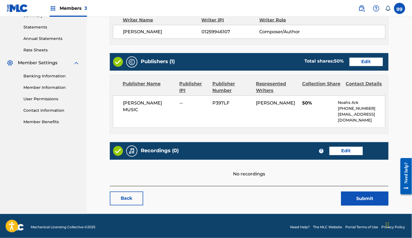
click at [359, 66] on link "Edit" at bounding box center [366, 62] width 33 height 8
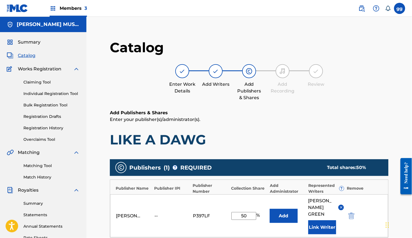
click at [245, 218] on input "50" at bounding box center [243, 216] width 25 height 8
type input "100"
click at [262, 227] on div "GLENDA GREEN MUSIC -- P397LF 100 % Add GLENDA GREEN Link Writer" at bounding box center [249, 215] width 278 height 43
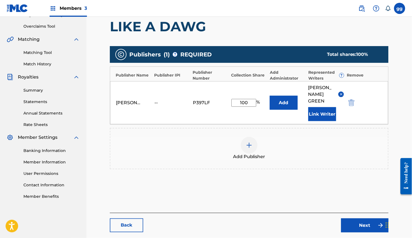
scroll to position [116, 0]
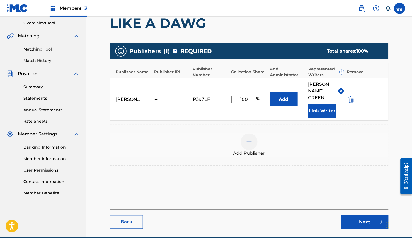
click at [359, 224] on link "Next" at bounding box center [364, 222] width 47 height 14
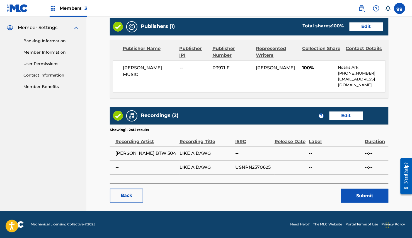
scroll to position [230, 0]
click at [352, 202] on button "Submit" at bounding box center [364, 195] width 47 height 14
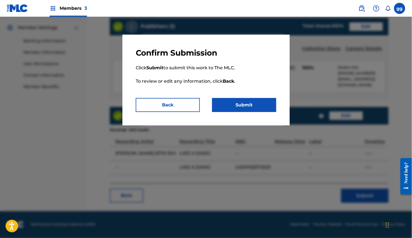
click at [239, 105] on button "Submit" at bounding box center [244, 105] width 64 height 14
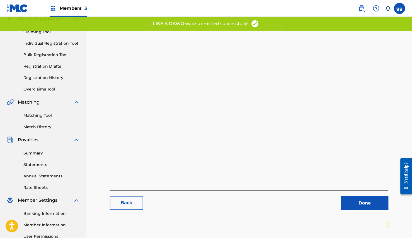
scroll to position [61, 0]
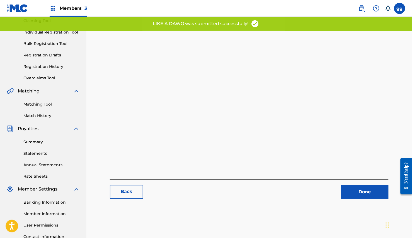
click at [361, 193] on link "Done" at bounding box center [364, 192] width 47 height 14
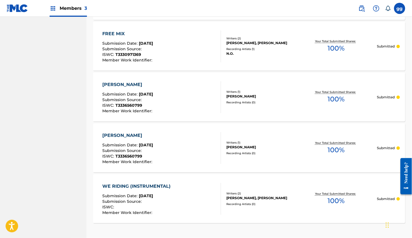
scroll to position [360, 0]
click at [154, 104] on div "Submission Source :" at bounding box center [128, 101] width 51 height 6
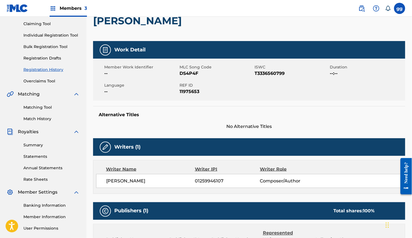
scroll to position [54, 0]
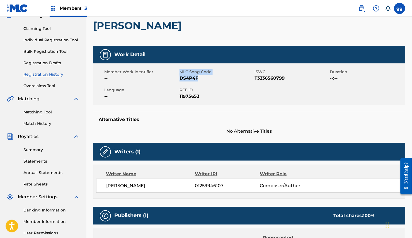
drag, startPoint x: 205, startPoint y: 81, endPoint x: 183, endPoint y: 83, distance: 22.1
click at [183, 83] on div "Member Work Identifier -- MLC Song Code DS4P4F ISWC T3336560799 Duration --:-- …" at bounding box center [249, 84] width 312 height 42
click at [215, 81] on span "DS4P4F" at bounding box center [217, 78] width 74 height 7
drag, startPoint x: 203, startPoint y: 80, endPoint x: 184, endPoint y: 82, distance: 18.8
click at [184, 81] on div "MLC Song Code DS4P4F" at bounding box center [217, 75] width 75 height 13
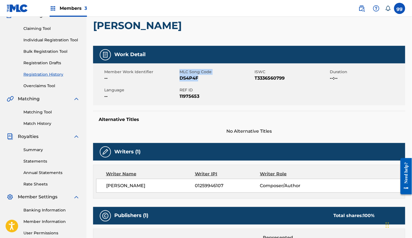
drag, startPoint x: 183, startPoint y: 82, endPoint x: 205, endPoint y: 85, distance: 21.4
click at [205, 85] on div "Member Work Identifier -- MLC Song Code DS4P4F ISWC T3336560799 Duration --:-- …" at bounding box center [249, 84] width 312 height 42
click at [213, 89] on div "Member Work Identifier -- MLC Song Code DS4P4F ISWC T3336560799 Duration --:-- …" at bounding box center [249, 84] width 312 height 42
drag, startPoint x: 185, startPoint y: 84, endPoint x: 202, endPoint y: 83, distance: 17.0
click at [202, 81] on span "DS4P4F" at bounding box center [217, 78] width 74 height 7
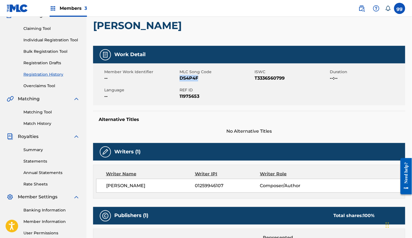
copy span "DS4P4F"
drag, startPoint x: 255, startPoint y: 84, endPoint x: 291, endPoint y: 86, distance: 35.5
click at [291, 86] on div "Member Work Identifier -- MLC Song Code DS4P4F ISWC T3336560799 Duration --:-- …" at bounding box center [249, 84] width 312 height 42
click at [267, 94] on div "Member Work Identifier -- MLC Song Code DS4P4F ISWC T3336560799 Duration --:-- …" at bounding box center [249, 84] width 312 height 42
click at [260, 81] on span "T3336560799" at bounding box center [292, 78] width 74 height 7
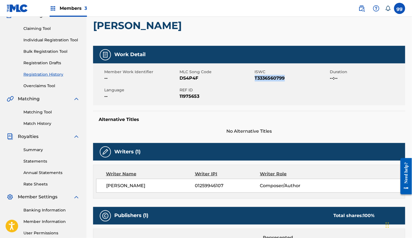
drag, startPoint x: 258, startPoint y: 81, endPoint x: 289, endPoint y: 82, distance: 30.7
click at [289, 81] on span "T3336560799" at bounding box center [292, 78] width 74 height 7
copy span "T3336560799"
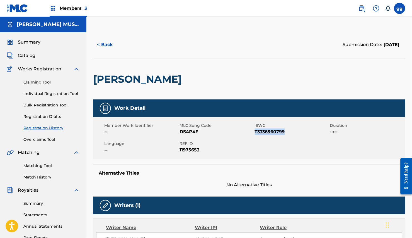
scroll to position [0, 0]
click at [109, 47] on button "< Back" at bounding box center [109, 45] width 33 height 14
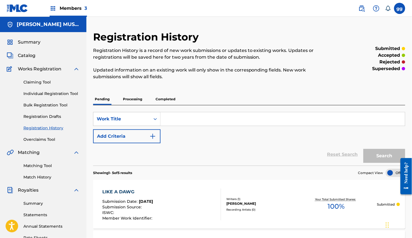
scroll to position [360, 0]
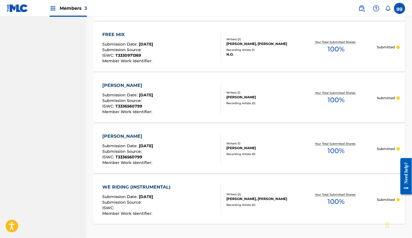
click at [170, 50] on div "FREE MIX Submission Date : Aug 24, 2025 Submission Source : ISWC : T3330971369 …" at bounding box center [162, 47] width 119 height 32
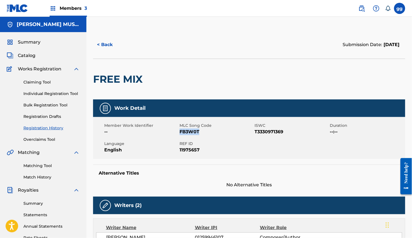
drag, startPoint x: 204, startPoint y: 135, endPoint x: 185, endPoint y: 137, distance: 19.1
click at [185, 135] on span "FB3W0T" at bounding box center [217, 131] width 74 height 7
copy span "FB3W0T"
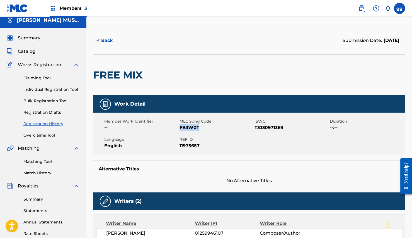
scroll to position [0, 0]
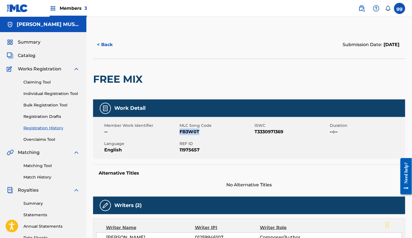
click at [107, 45] on button "< Back" at bounding box center [109, 45] width 33 height 14
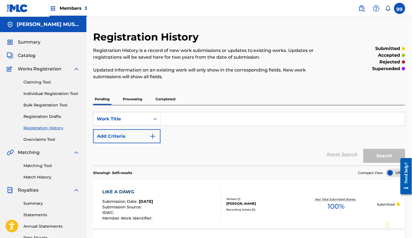
click at [31, 59] on span "Catalog" at bounding box center [27, 55] width 18 height 7
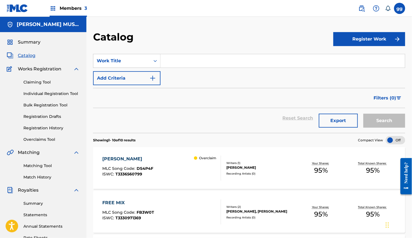
click at [44, 85] on link "Claiming Tool" at bounding box center [51, 82] width 56 height 6
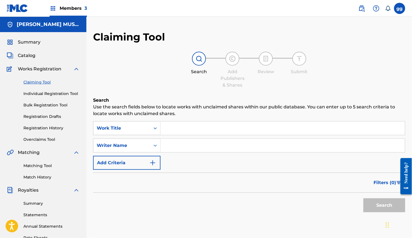
click at [180, 129] on input "Search Form" at bounding box center [283, 127] width 245 height 13
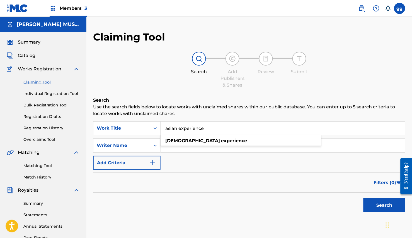
type input "asian experience"
click at [383, 212] on button "Search" at bounding box center [385, 205] width 42 height 14
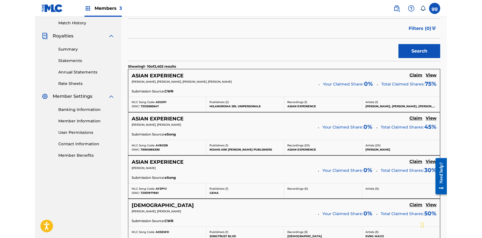
scroll to position [154, 0]
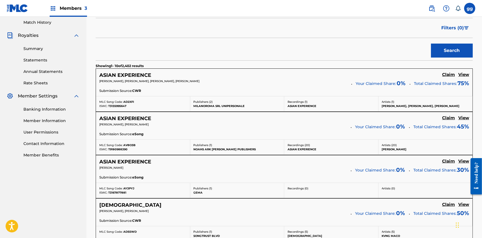
click at [451, 77] on h5 "Claim" at bounding box center [448, 74] width 13 height 5
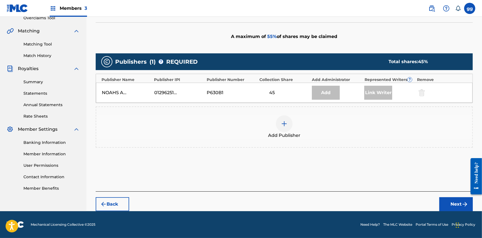
scroll to position [135, 0]
click at [275, 89] on div "45" at bounding box center [271, 92] width 25 height 7
click at [184, 89] on div "01296251045" at bounding box center [179, 92] width 50 height 7
click at [156, 83] on div "NOAHS ARK ROBERT PUBLISHERS 01296251045 P630B1 45 Add Link Writer" at bounding box center [284, 93] width 376 height 20
click at [130, 83] on div "NOAHS ARK ROBERT PUBLISHERS 01296251045 P630B1 45 Add Link Writer" at bounding box center [284, 93] width 376 height 20
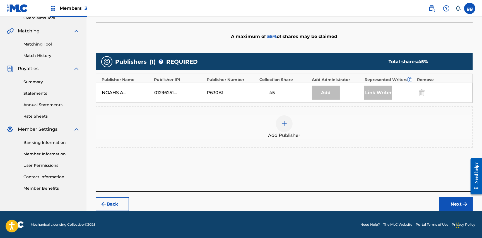
click at [291, 77] on div "Collection Share" at bounding box center [284, 80] width 50 height 6
click at [421, 89] on div at bounding box center [421, 92] width 8 height 6
click at [423, 89] on div at bounding box center [421, 92] width 8 height 6
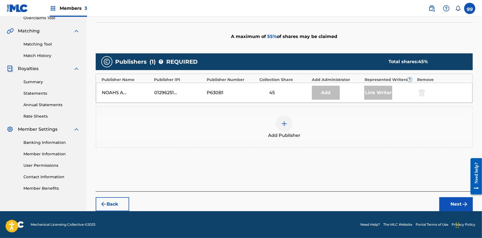
click at [423, 89] on div at bounding box center [421, 92] width 8 height 6
click at [400, 115] on div "Add Publisher" at bounding box center [284, 126] width 376 height 23
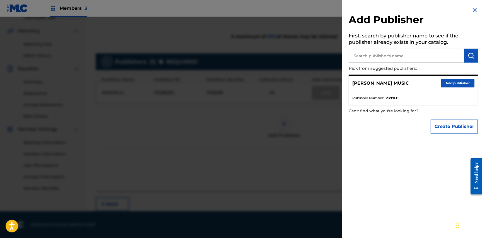
click at [471, 9] on img at bounding box center [474, 10] width 7 height 7
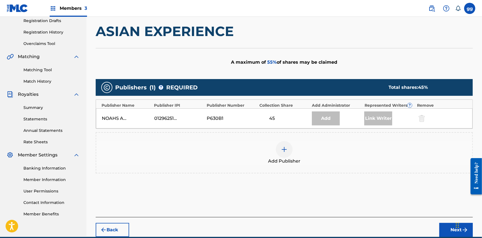
scroll to position [84, 0]
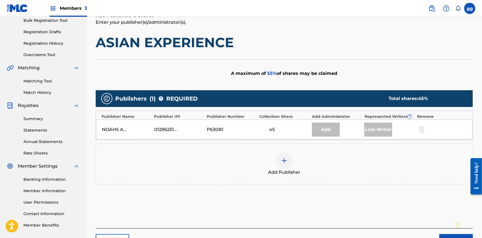
click at [290, 165] on div at bounding box center [284, 160] width 17 height 17
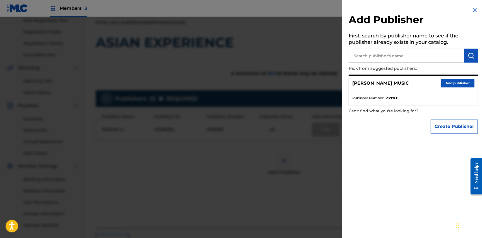
click at [446, 83] on button "Add publisher" at bounding box center [457, 83] width 33 height 8
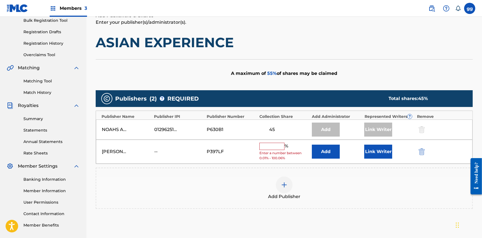
click at [279, 150] on input "text" at bounding box center [271, 145] width 25 height 7
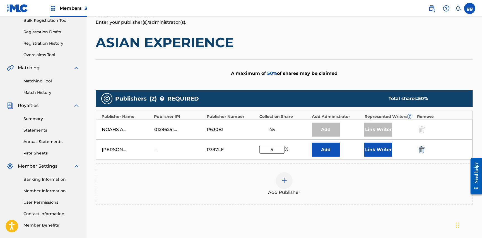
type input "5"
click at [373, 154] on button "Link Writer" at bounding box center [378, 149] width 28 height 14
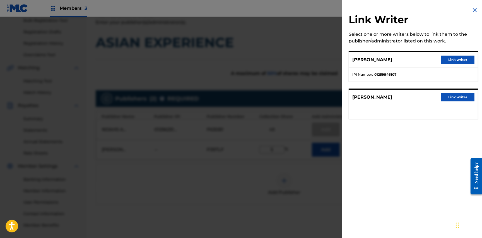
click at [446, 59] on button "Link writer" at bounding box center [457, 59] width 33 height 8
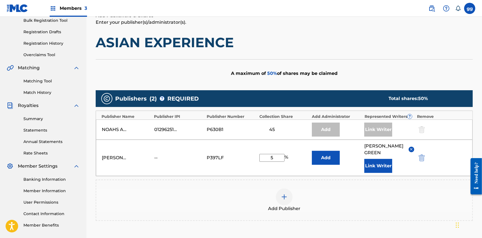
click at [420, 198] on div "Add Publisher" at bounding box center [284, 199] width 376 height 23
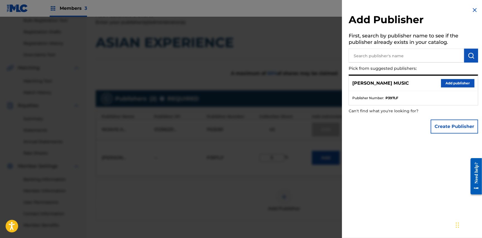
click at [471, 9] on img at bounding box center [474, 10] width 7 height 7
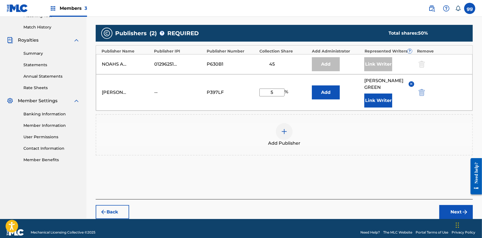
scroll to position [166, 0]
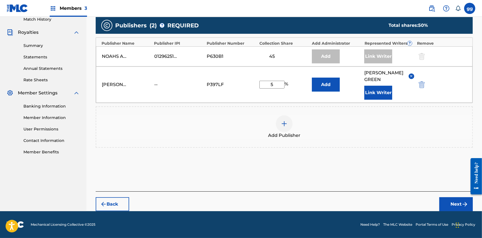
click at [449, 197] on button "Next" at bounding box center [455, 204] width 33 height 14
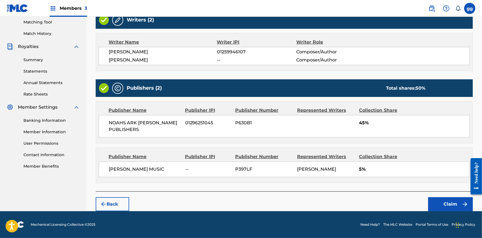
scroll to position [154, 0]
click at [441, 202] on button "Claim" at bounding box center [450, 204] width 45 height 14
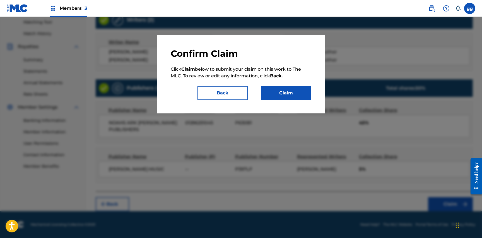
click at [298, 95] on button "Claim" at bounding box center [286, 93] width 50 height 14
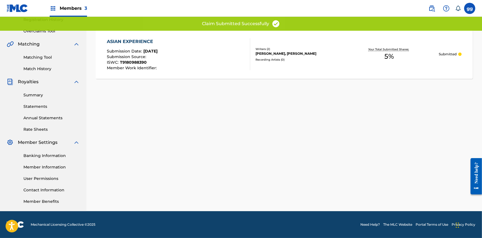
scroll to position [118, 0]
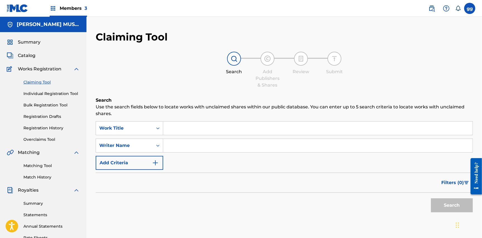
click at [186, 131] on input "Search Form" at bounding box center [317, 127] width 309 height 13
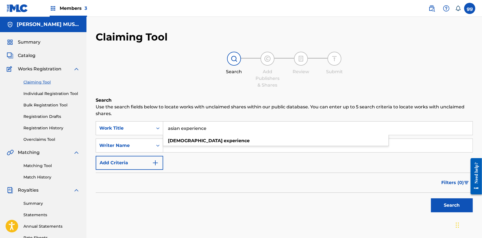
click at [452, 212] on button "Search" at bounding box center [452, 205] width 42 height 14
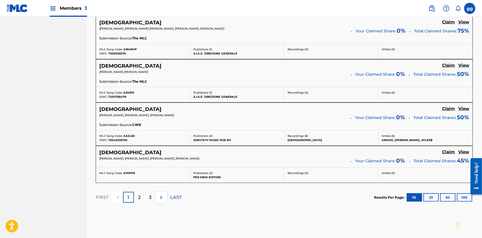
scroll to position [463, 0]
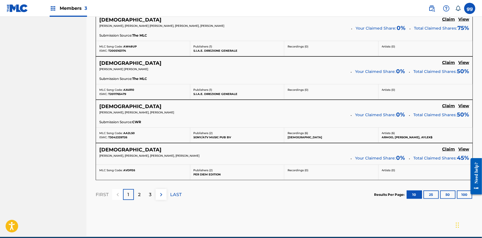
click at [141, 198] on p "2" at bounding box center [139, 194] width 3 height 7
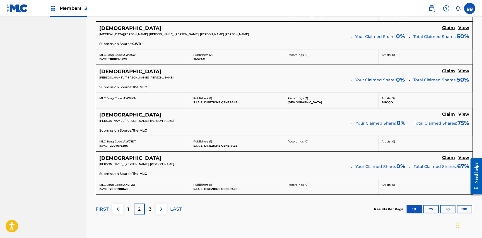
scroll to position [458, 0]
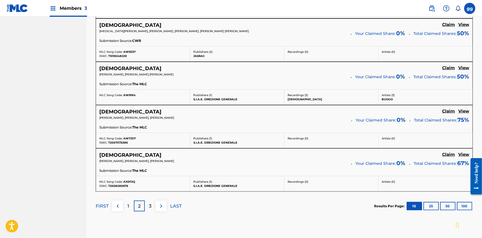
click at [129, 209] on p "1" at bounding box center [129, 205] width 2 height 7
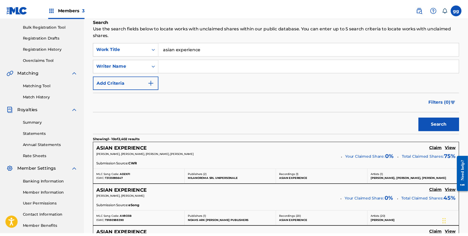
scroll to position [82, 0]
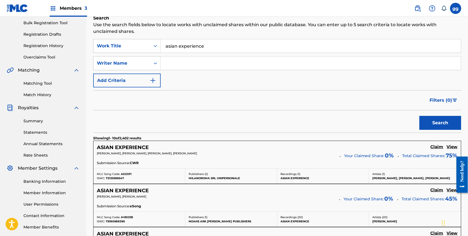
click at [205, 50] on input "asian experience" at bounding box center [311, 45] width 300 height 13
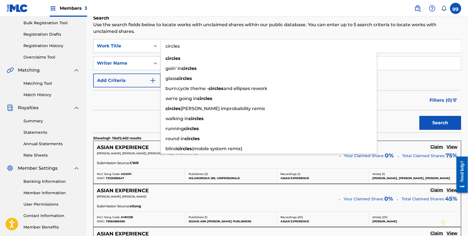
click at [438, 130] on button "Search" at bounding box center [440, 123] width 42 height 14
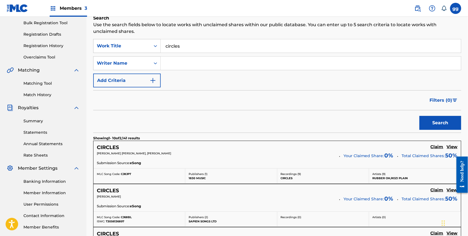
click at [120, 125] on div "Search" at bounding box center [277, 121] width 368 height 22
click at [202, 50] on input "circles" at bounding box center [311, 45] width 300 height 13
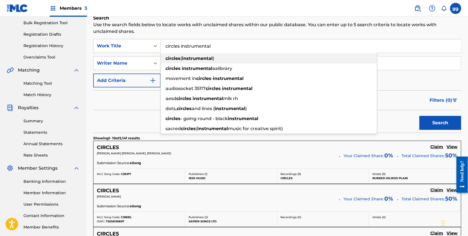
click at [207, 58] on div "circles ( instrumental )" at bounding box center [269, 59] width 216 height 10
type input "circles (instrumental)"
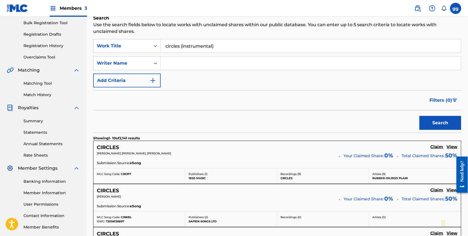
click at [440, 128] on button "Search" at bounding box center [440, 123] width 42 height 14
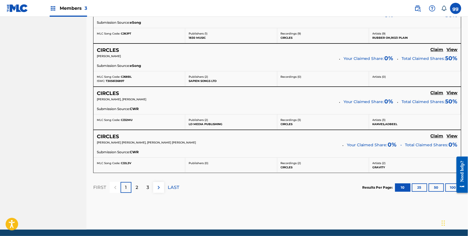
scroll to position [476, 0]
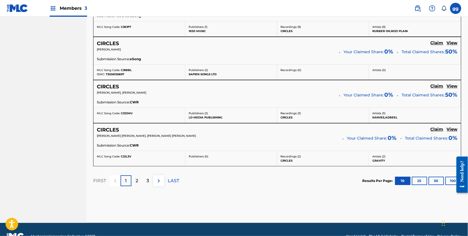
click at [138, 184] on p "2" at bounding box center [136, 181] width 3 height 7
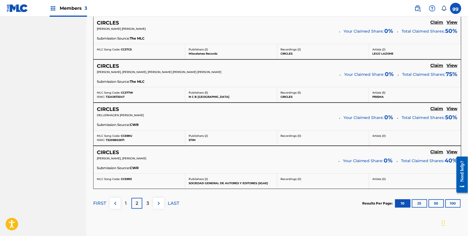
scroll to position [497, 0]
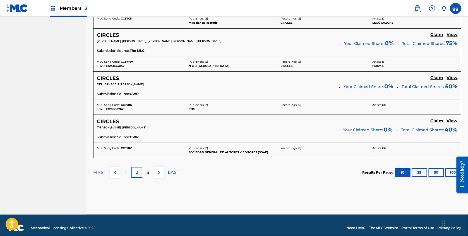
click at [149, 176] on p "3" at bounding box center [147, 172] width 3 height 7
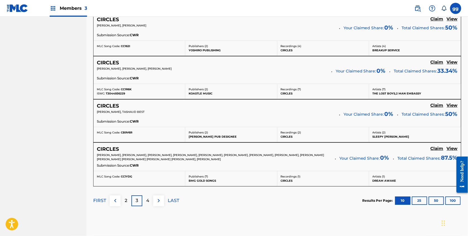
scroll to position [484, 0]
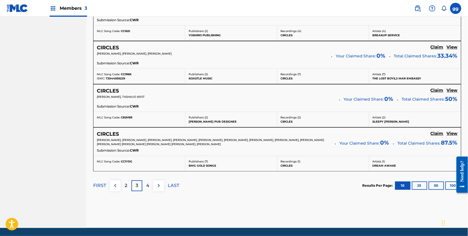
click at [153, 191] on div "4" at bounding box center [147, 185] width 11 height 11
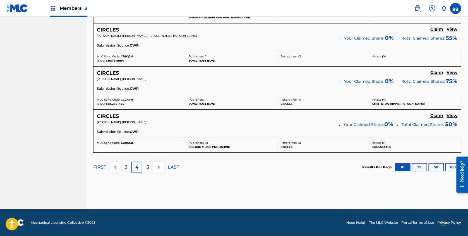
scroll to position [524, 0]
click at [149, 164] on p "5" at bounding box center [147, 167] width 3 height 7
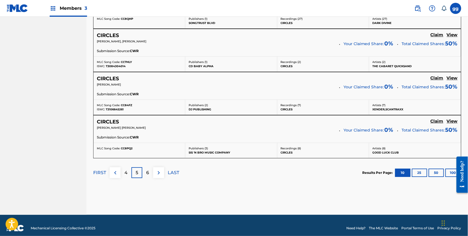
scroll to position [501, 0]
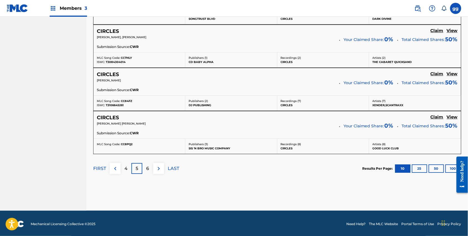
click at [153, 174] on div "6" at bounding box center [147, 168] width 11 height 11
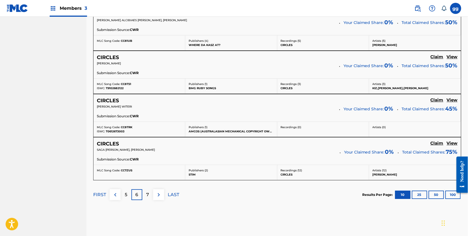
scroll to position [490, 0]
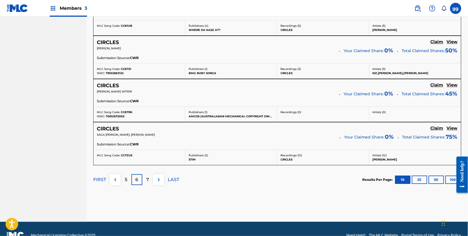
click at [149, 183] on p "7" at bounding box center [147, 179] width 3 height 7
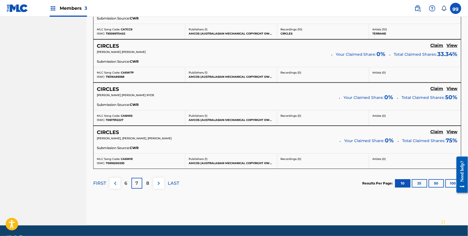
scroll to position [487, 0]
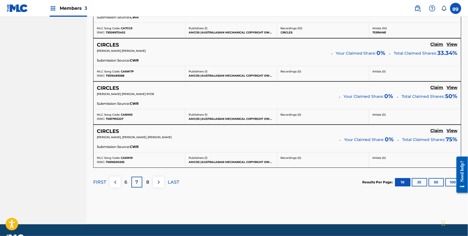
click at [153, 188] on div "8" at bounding box center [147, 182] width 11 height 11
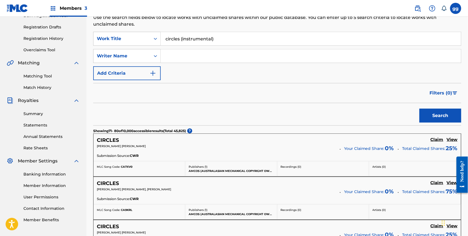
scroll to position [52, 0]
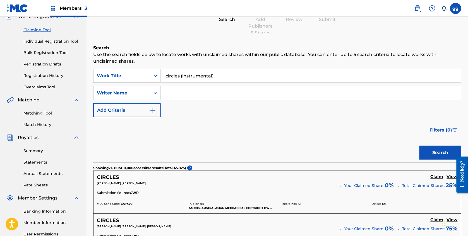
click at [190, 81] on input "circles (instrumental)" at bounding box center [311, 75] width 300 height 13
click at [189, 97] on input "Search Form" at bounding box center [311, 92] width 300 height 13
type input "[PERSON_NAME]"
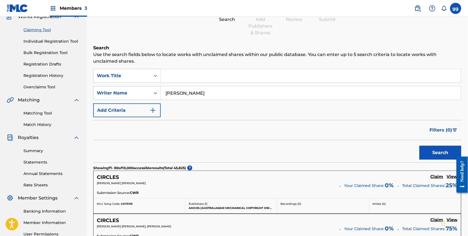
drag, startPoint x: 213, startPoint y: 103, endPoint x: 430, endPoint y: 164, distance: 225.8
click at [430, 160] on button "Search" at bounding box center [440, 153] width 42 height 14
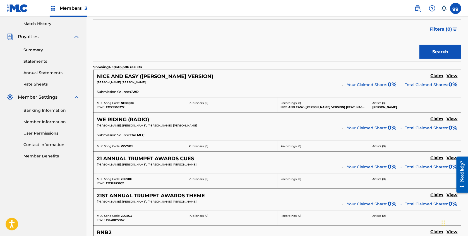
scroll to position [142, 0]
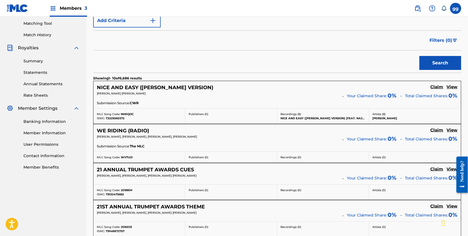
click at [433, 90] on h5 "Claim" at bounding box center [436, 86] width 13 height 5
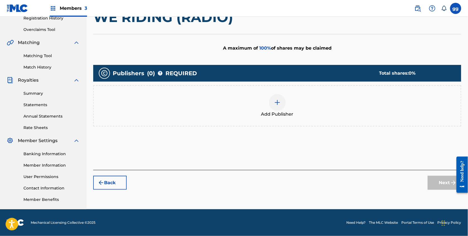
scroll to position [119, 0]
click at [279, 99] on img at bounding box center [277, 102] width 7 height 7
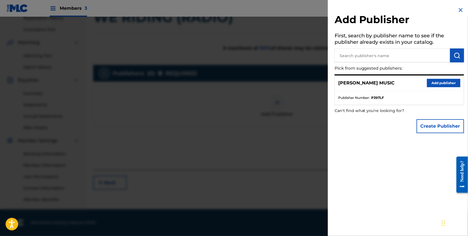
click at [386, 55] on input "text" at bounding box center [391, 56] width 115 height 14
type input "Noahs Ark [PERSON_NAME] Publishers"
click at [454, 54] on img "submit" at bounding box center [456, 55] width 7 height 7
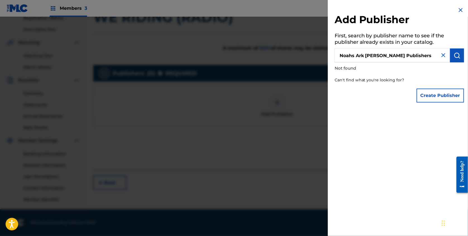
click at [372, 54] on input "Noahs Ark [PERSON_NAME] Publishers" at bounding box center [391, 56] width 115 height 14
click at [438, 98] on button "Create Publisher" at bounding box center [439, 96] width 47 height 14
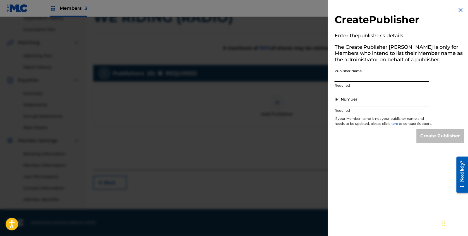
click at [381, 79] on input "Publisher Name" at bounding box center [381, 74] width 94 height 16
click at [458, 11] on img at bounding box center [460, 10] width 7 height 7
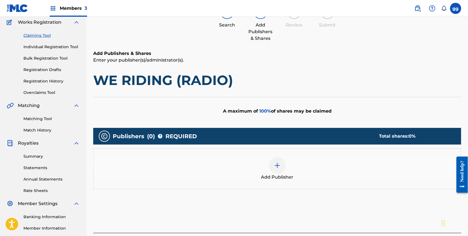
scroll to position [37, 0]
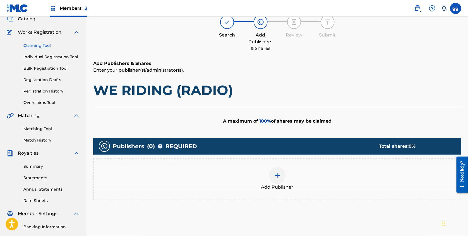
click at [37, 106] on link "Overclaims Tool" at bounding box center [51, 103] width 56 height 6
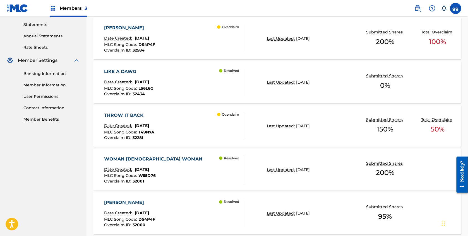
scroll to position [194, 0]
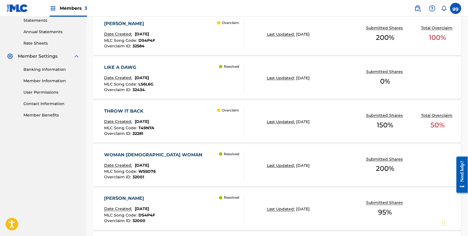
click at [189, 124] on div "THROW IT BACK Date Created: [DATE] MLC Song Code : T49N7A Overclaim ID : 32281 …" at bounding box center [174, 122] width 140 height 28
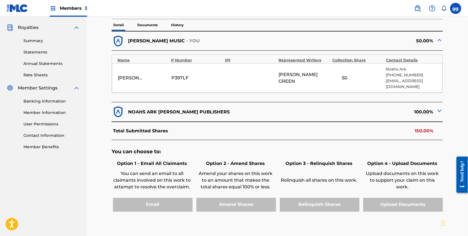
scroll to position [162, 0]
click at [438, 115] on img at bounding box center [439, 111] width 7 height 7
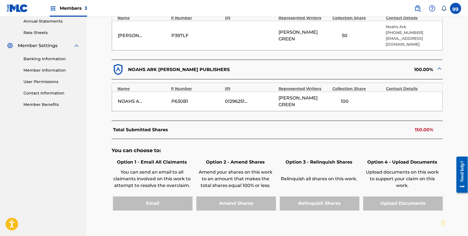
scroll to position [230, 0]
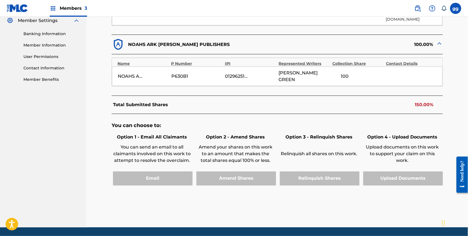
click at [242, 183] on div "Amend Shares" at bounding box center [235, 179] width 81 height 14
click at [246, 181] on div "Amend Shares" at bounding box center [235, 179] width 81 height 14
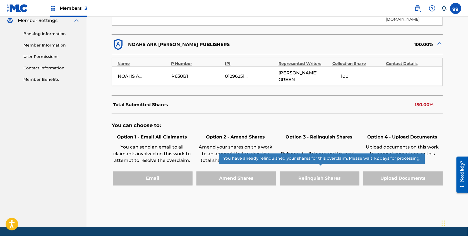
click at [311, 180] on div "Relinquish Shares" at bounding box center [318, 179] width 81 height 14
click at [311, 184] on div "Relinquish Shares" at bounding box center [318, 179] width 81 height 14
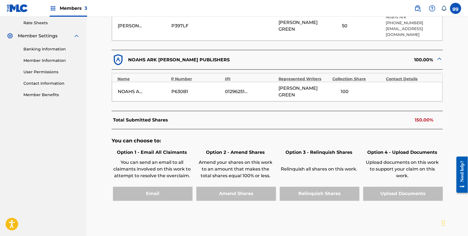
scroll to position [239, 0]
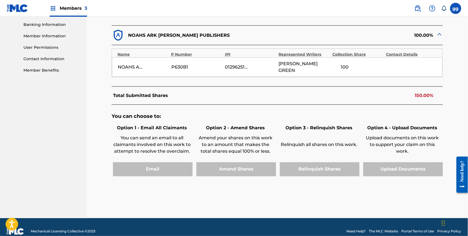
click at [238, 172] on div "Amend Shares" at bounding box center [235, 170] width 81 height 14
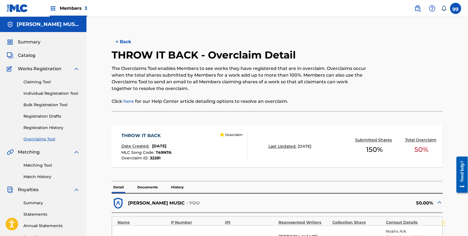
scroll to position [0, 0]
click at [200, 149] on div "THROW IT BACK Date Created: [DATE] MLC Song Code : T49N7A Overclaim ID : 32281 …" at bounding box center [185, 146] width 126 height 28
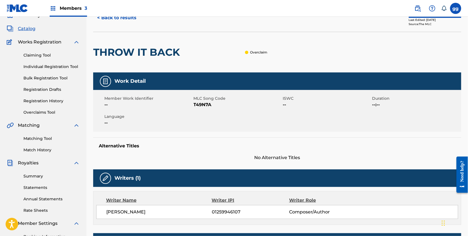
scroll to position [-1, 0]
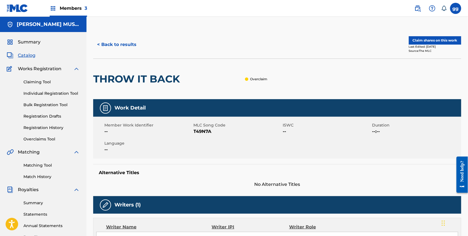
click at [429, 42] on button "Claim shares on this work" at bounding box center [434, 40] width 52 height 8
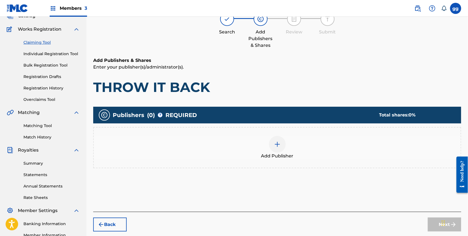
scroll to position [65, 0]
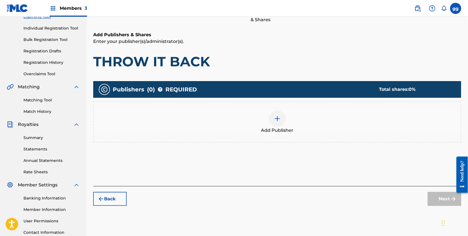
click at [279, 122] on img at bounding box center [277, 118] width 7 height 7
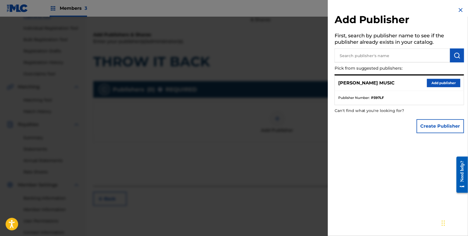
click at [432, 84] on button "Add publisher" at bounding box center [443, 83] width 33 height 8
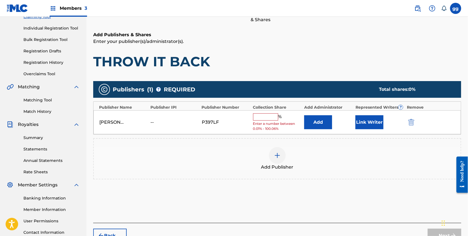
click at [274, 121] on input "text" at bounding box center [265, 116] width 25 height 7
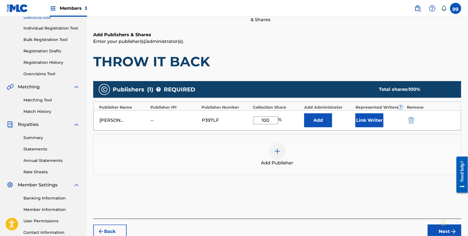
type input "100"
click at [367, 126] on button "Link Writer" at bounding box center [369, 120] width 28 height 14
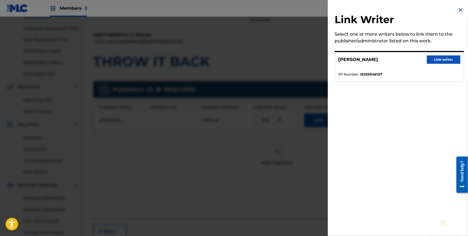
click at [432, 59] on button "Link writer" at bounding box center [443, 59] width 33 height 8
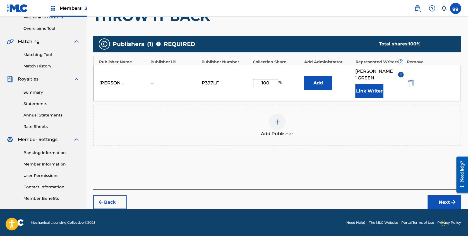
scroll to position [122, 0]
click at [437, 198] on button "Next" at bounding box center [443, 202] width 33 height 14
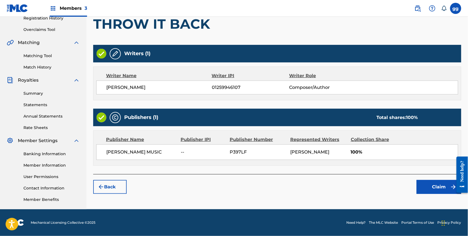
scroll to position [119, 0]
click at [434, 181] on button "Claim" at bounding box center [438, 187] width 45 height 14
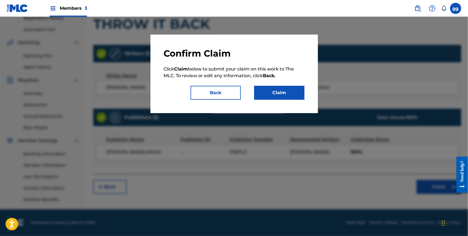
click at [279, 93] on button "Claim" at bounding box center [279, 93] width 50 height 14
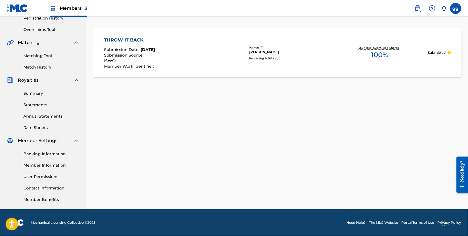
click at [43, 53] on link "Matching Tool" at bounding box center [51, 56] width 56 height 6
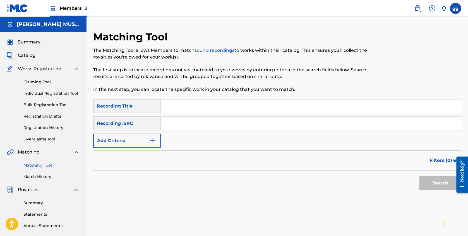
click at [44, 84] on link "Claiming Tool" at bounding box center [51, 82] width 56 height 6
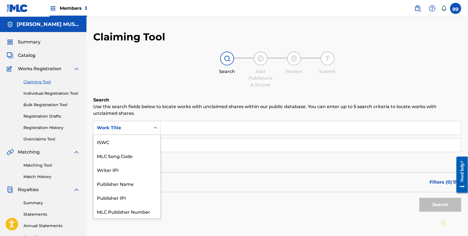
click at [158, 131] on icon "Search Form" at bounding box center [156, 128] width 6 height 6
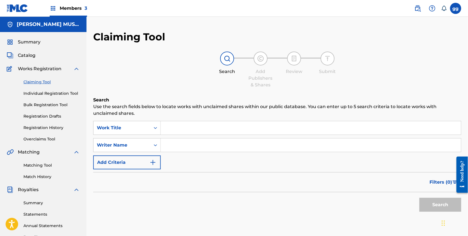
click at [158, 131] on icon "Search Form" at bounding box center [156, 128] width 6 height 6
click at [181, 146] on input "Search Form" at bounding box center [311, 145] width 300 height 13
type input "[PERSON_NAME]"
drag, startPoint x: 164, startPoint y: 122, endPoint x: 429, endPoint y: 215, distance: 281.0
click at [429, 212] on button "Search" at bounding box center [440, 205] width 42 height 14
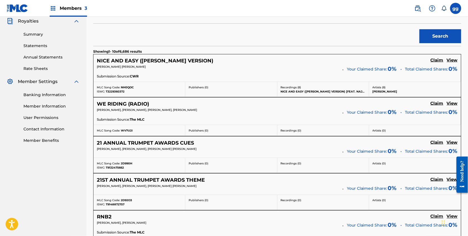
scroll to position [173, 0]
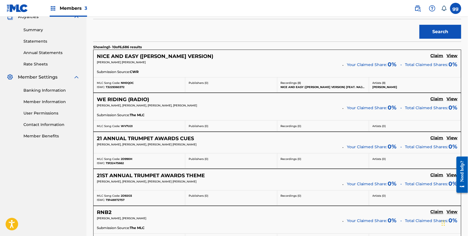
click at [433, 59] on h5 "Claim" at bounding box center [436, 55] width 13 height 5
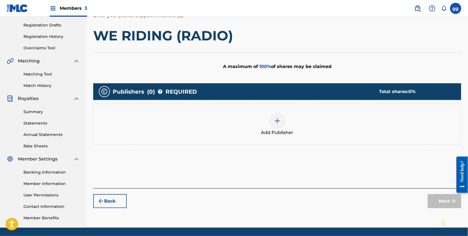
scroll to position [120, 0]
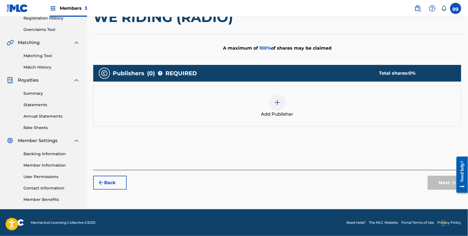
click at [280, 99] on img at bounding box center [277, 102] width 7 height 7
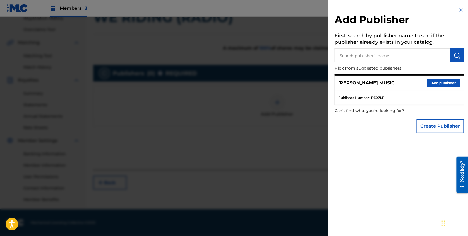
click at [432, 84] on button "Add publisher" at bounding box center [443, 83] width 33 height 8
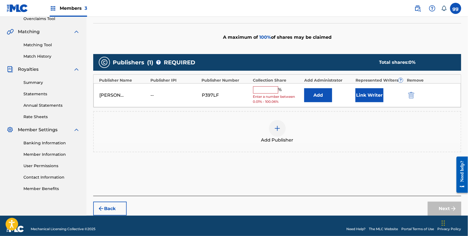
click at [274, 94] on input "text" at bounding box center [265, 89] width 25 height 7
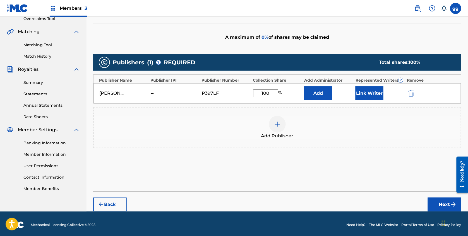
type input "100"
click at [371, 100] on button "Link Writer" at bounding box center [369, 93] width 28 height 14
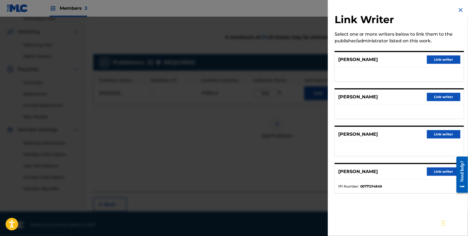
click at [436, 176] on button "Link writer" at bounding box center [443, 172] width 33 height 8
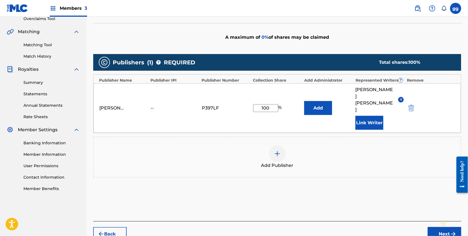
click at [437, 230] on button "Next" at bounding box center [443, 234] width 33 height 14
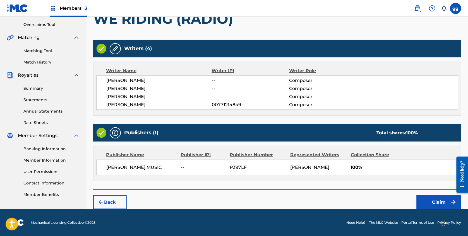
scroll to position [125, 0]
click at [437, 200] on button "Claim" at bounding box center [438, 202] width 45 height 14
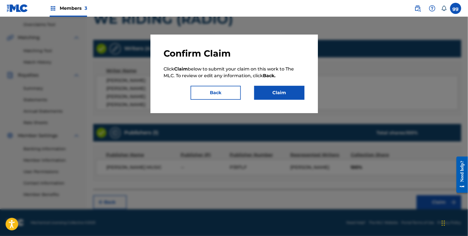
click at [292, 95] on button "Claim" at bounding box center [279, 93] width 50 height 14
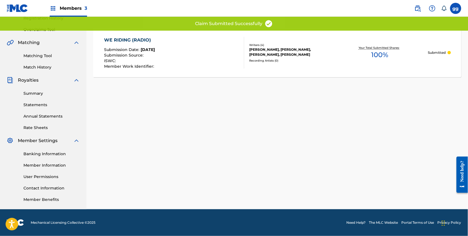
scroll to position [119, 0]
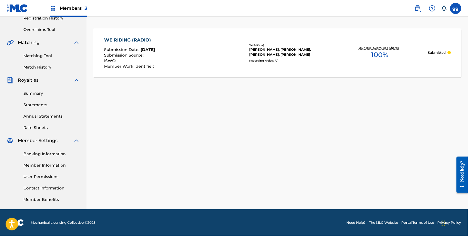
click at [42, 53] on link "Matching Tool" at bounding box center [51, 56] width 56 height 6
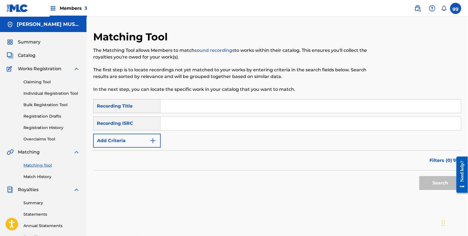
click at [161, 127] on div "Recording ISRC" at bounding box center [126, 124] width 67 height 14
click at [44, 84] on link "Claiming Tool" at bounding box center [51, 82] width 56 height 6
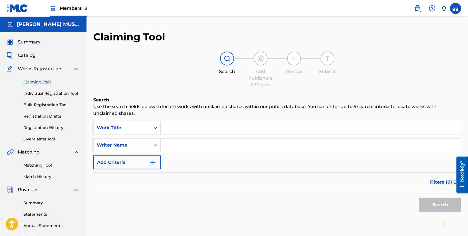
click at [183, 150] on input "Search Form" at bounding box center [311, 145] width 300 height 13
type input "[PERSON_NAME]"
drag, startPoint x: 214, startPoint y: 161, endPoint x: 430, endPoint y: 209, distance: 220.5
click at [430, 209] on button "Search" at bounding box center [440, 205] width 42 height 14
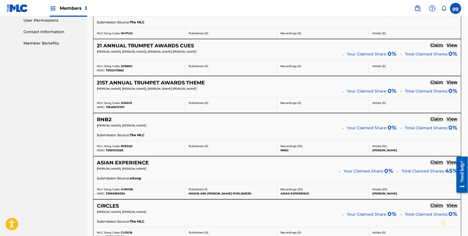
scroll to position [268, 0]
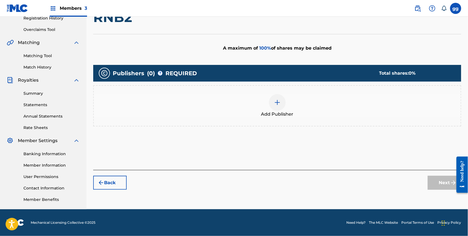
click at [280, 99] on img at bounding box center [277, 102] width 7 height 7
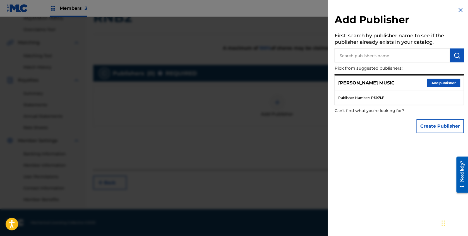
click at [431, 82] on button "Add publisher" at bounding box center [443, 83] width 33 height 8
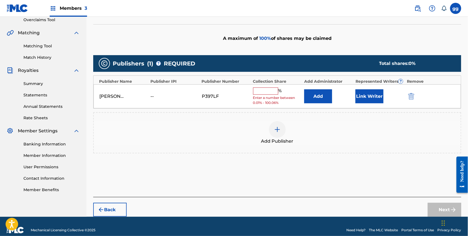
click at [274, 95] on input "text" at bounding box center [265, 91] width 25 height 7
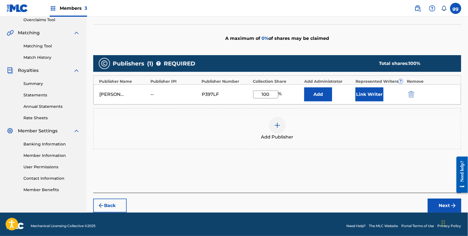
type input "100"
click at [366, 101] on button "Link Writer" at bounding box center [369, 95] width 28 height 14
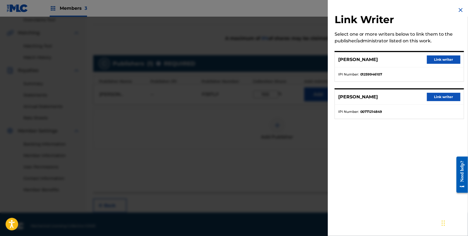
click at [446, 61] on button "Link writer" at bounding box center [443, 59] width 33 height 8
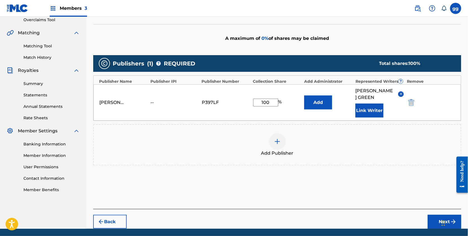
click at [436, 229] on button "Next" at bounding box center [443, 222] width 33 height 14
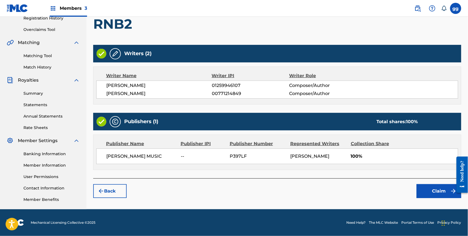
click at [443, 190] on button "Claim" at bounding box center [438, 191] width 45 height 14
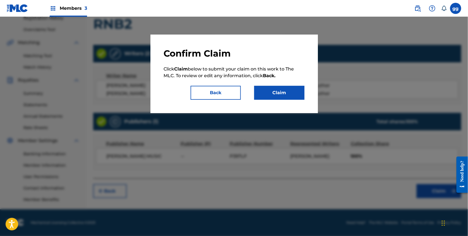
click at [289, 97] on button "Claim" at bounding box center [279, 93] width 50 height 14
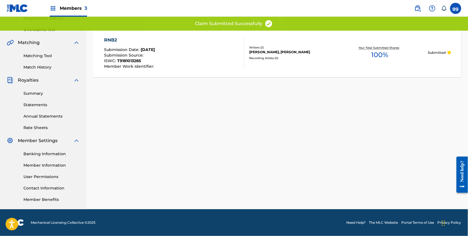
click at [44, 53] on link "Matching Tool" at bounding box center [51, 56] width 56 height 6
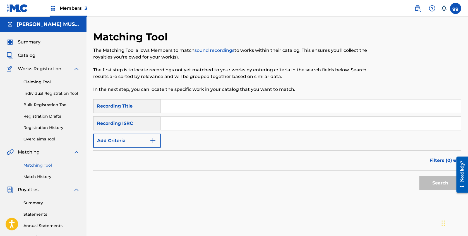
click at [44, 85] on link "Claiming Tool" at bounding box center [51, 82] width 56 height 6
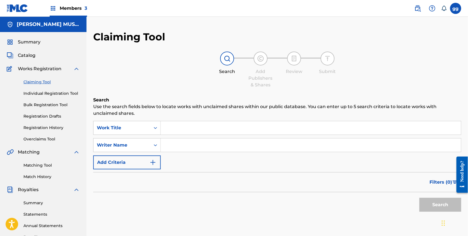
click at [195, 131] on input "Search Form" at bounding box center [311, 127] width 300 height 13
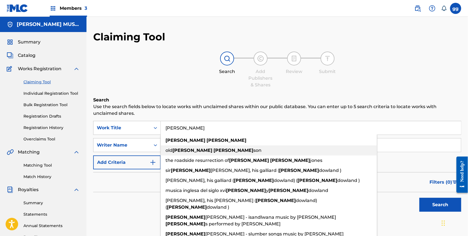
drag, startPoint x: 260, startPoint y: 154, endPoint x: 429, endPoint y: 209, distance: 177.0
click at [429, 209] on button "Search" at bounding box center [440, 205] width 42 height 14
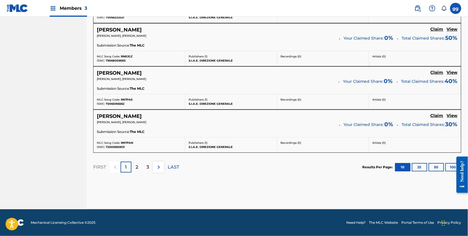
scroll to position [523, 0]
click at [142, 163] on div "2" at bounding box center [136, 167] width 11 height 11
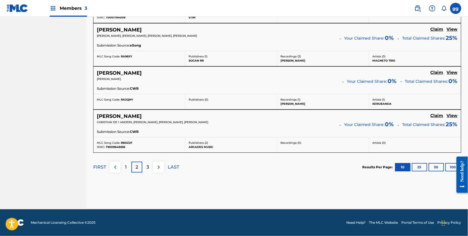
scroll to position [519, 0]
click at [149, 168] on p "3" at bounding box center [147, 167] width 3 height 7
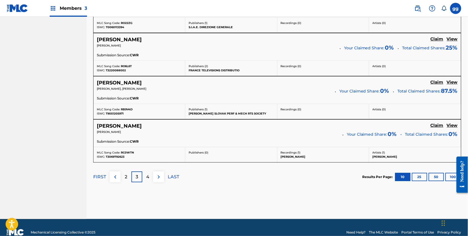
scroll to position [479, 0]
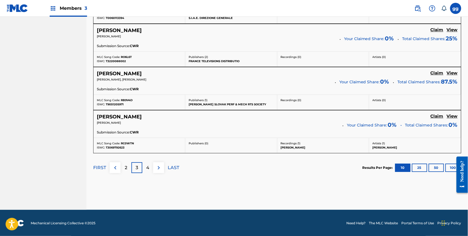
click at [149, 171] on p "4" at bounding box center [147, 167] width 3 height 7
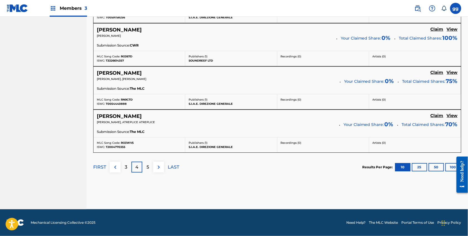
scroll to position [517, 0]
click at [149, 164] on p "5" at bounding box center [147, 167] width 3 height 7
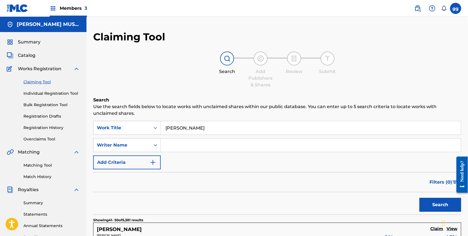
scroll to position [0, 0]
click at [186, 130] on input "[PERSON_NAME]" at bounding box center [311, 127] width 300 height 13
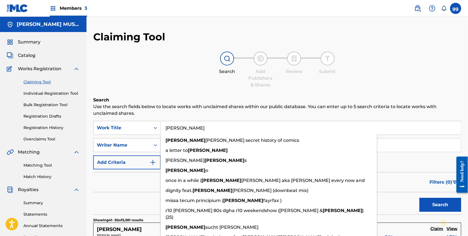
click at [198, 131] on input "[PERSON_NAME]" at bounding box center [311, 127] width 300 height 13
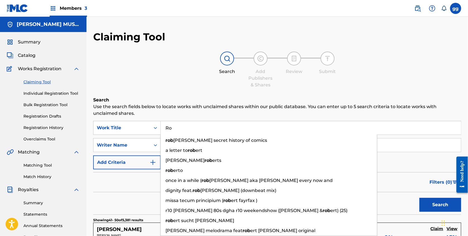
type input "R"
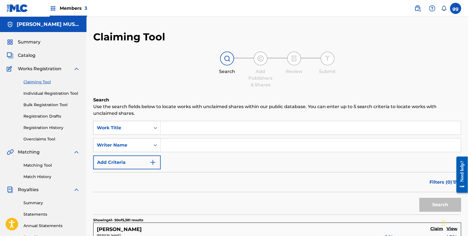
click at [194, 152] on input "Search Form" at bounding box center [311, 145] width 300 height 13
click at [438, 212] on button "Search" at bounding box center [440, 205] width 42 height 14
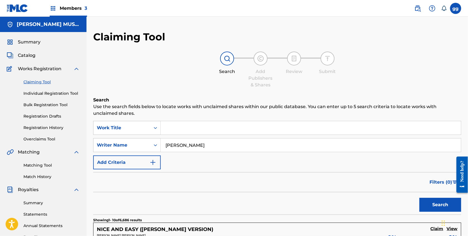
click at [143, 192] on div "Filters ( 0 )" at bounding box center [277, 182] width 368 height 20
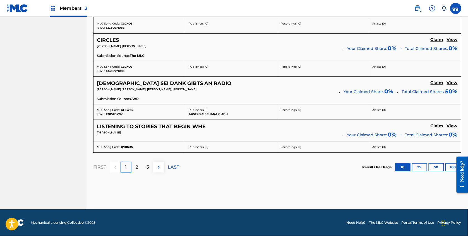
scroll to position [497, 0]
click at [138, 164] on p "2" at bounding box center [136, 167] width 3 height 7
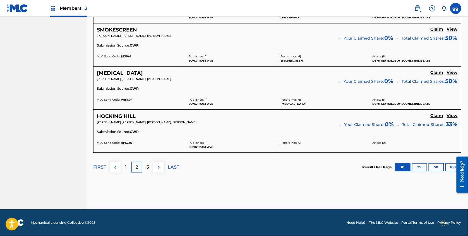
scroll to position [523, 0]
click at [149, 164] on p "3" at bounding box center [147, 167] width 3 height 7
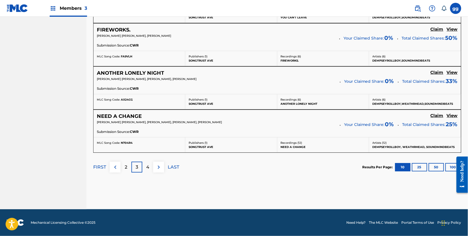
click at [149, 166] on p "4" at bounding box center [147, 167] width 3 height 7
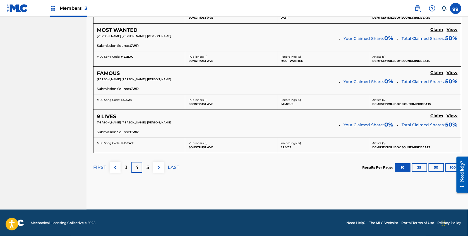
scroll to position [524, 0]
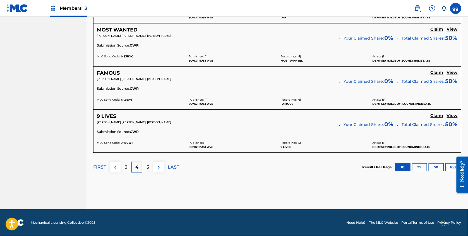
click at [149, 164] on p "5" at bounding box center [147, 167] width 3 height 7
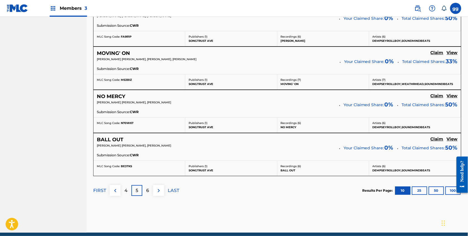
scroll to position [483, 0]
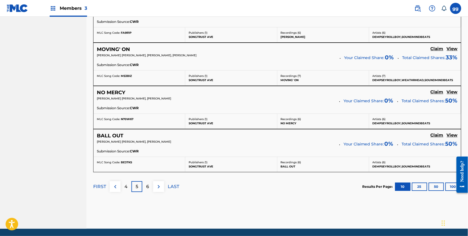
click at [149, 190] on p "6" at bounding box center [147, 186] width 3 height 7
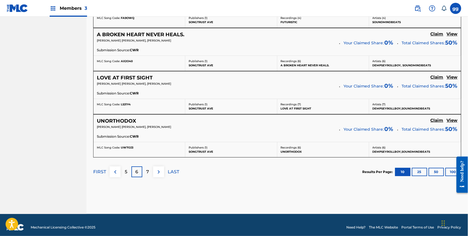
scroll to position [512, 0]
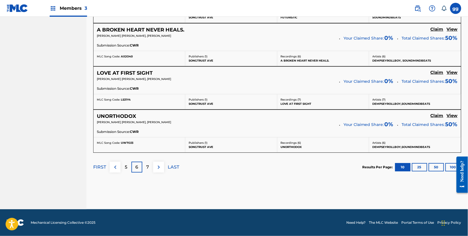
click at [149, 171] on p "7" at bounding box center [147, 167] width 3 height 7
click at [149, 164] on p "8" at bounding box center [147, 167] width 3 height 7
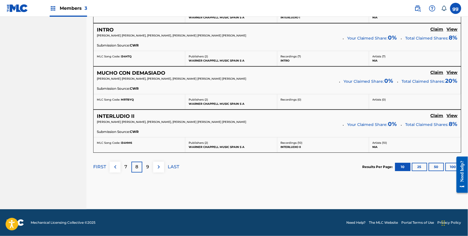
scroll to position [515, 0]
click at [149, 170] on p "9" at bounding box center [147, 167] width 3 height 7
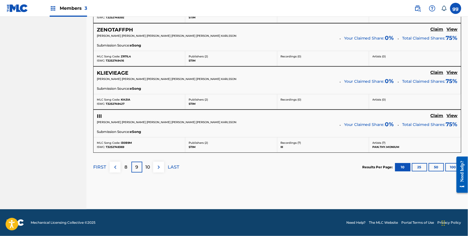
scroll to position [510, 0]
click at [150, 171] on p "10" at bounding box center [147, 167] width 5 height 7
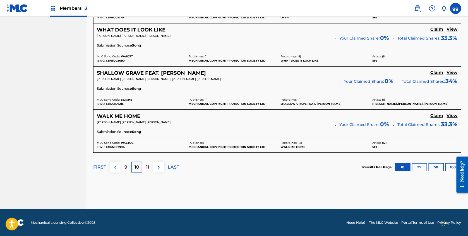
scroll to position [516, 0]
click at [149, 170] on p "11" at bounding box center [147, 167] width 3 height 7
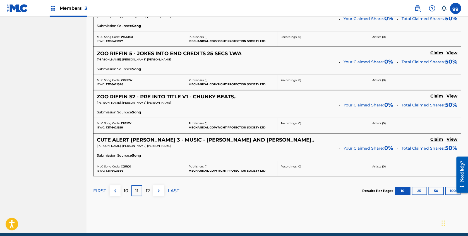
scroll to position [481, 0]
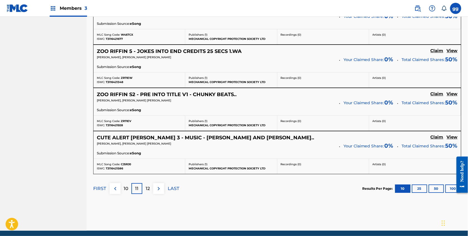
click at [150, 192] on p "12" at bounding box center [148, 188] width 4 height 7
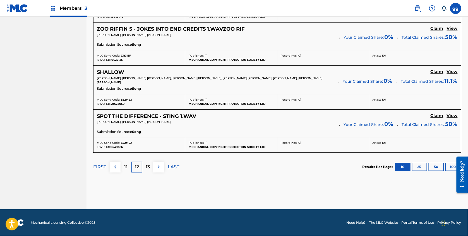
scroll to position [516, 0]
click at [150, 170] on p "13" at bounding box center [148, 167] width 4 height 7
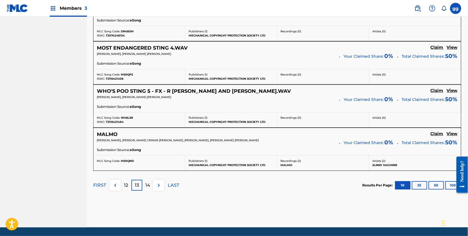
scroll to position [501, 0]
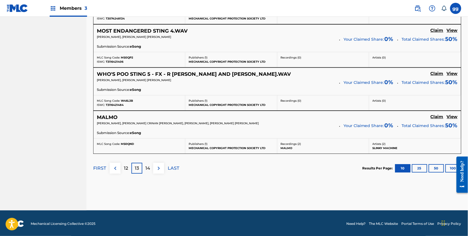
click at [150, 172] on p "14" at bounding box center [147, 168] width 5 height 7
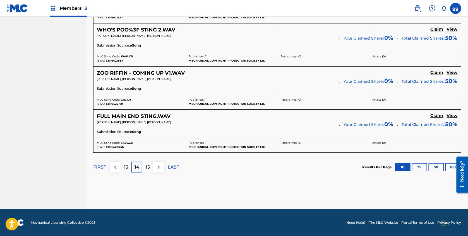
scroll to position [511, 0]
click at [150, 171] on p "15" at bounding box center [148, 167] width 4 height 7
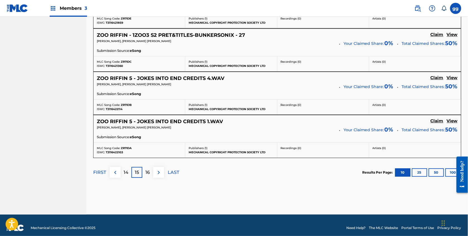
scroll to position [502, 0]
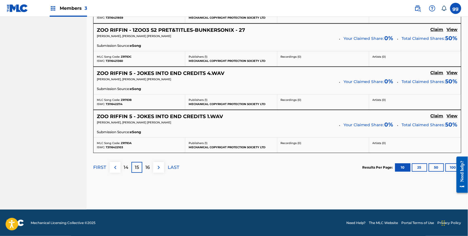
click at [150, 171] on p "16" at bounding box center [148, 167] width 4 height 7
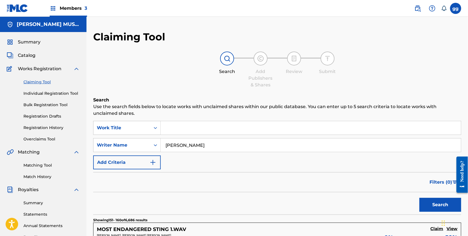
scroll to position [0, 0]
click at [211, 152] on input "[PERSON_NAME]" at bounding box center [311, 145] width 300 height 13
type input "[PERSON_NAME]-[PERSON_NAME]"
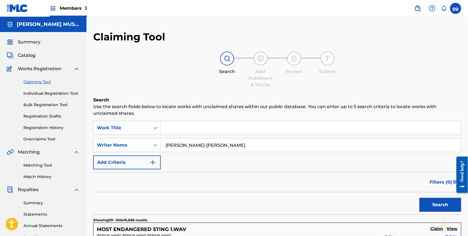
click at [429, 212] on button "Search" at bounding box center [440, 205] width 42 height 14
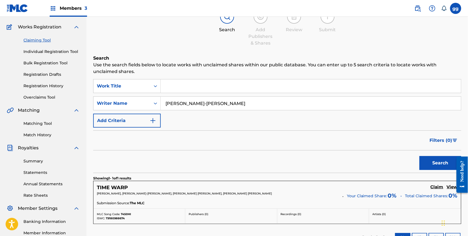
scroll to position [79, 0]
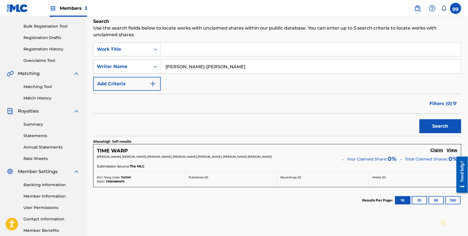
click at [435, 153] on h5 "Claim" at bounding box center [436, 150] width 13 height 5
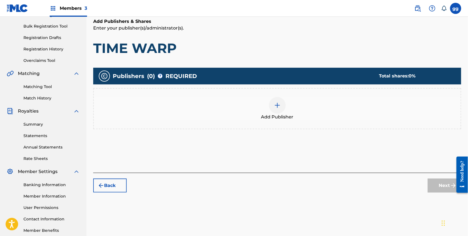
click at [284, 109] on div at bounding box center [277, 105] width 17 height 17
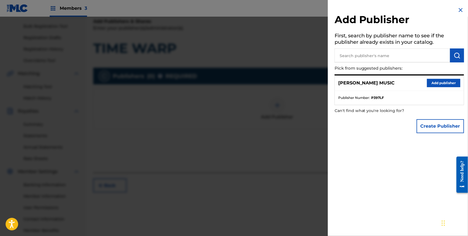
click at [443, 83] on button "Add publisher" at bounding box center [443, 83] width 33 height 8
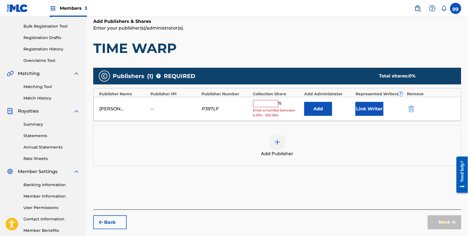
click at [274, 107] on input "text" at bounding box center [265, 103] width 25 height 7
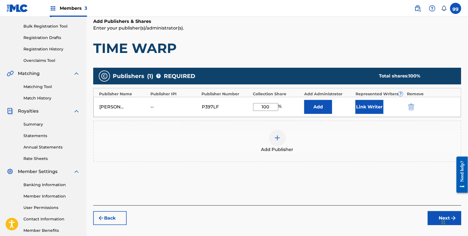
type input "100"
click at [369, 114] on button "Link Writer" at bounding box center [369, 107] width 28 height 14
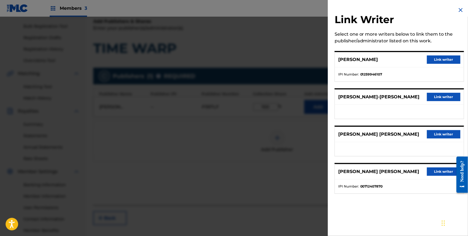
click at [438, 61] on button "Link writer" at bounding box center [443, 59] width 33 height 8
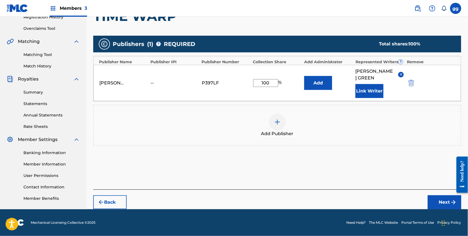
scroll to position [123, 0]
click at [438, 197] on button "Next" at bounding box center [443, 202] width 33 height 14
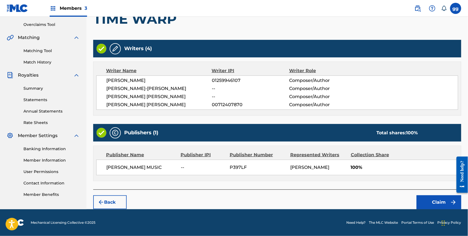
scroll to position [125, 0]
click at [431, 200] on button "Claim" at bounding box center [438, 202] width 45 height 14
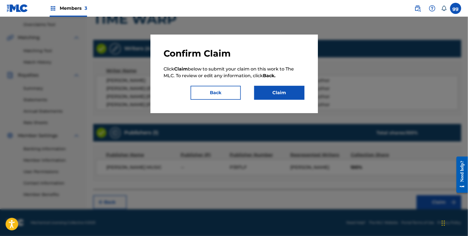
click at [279, 97] on button "Claim" at bounding box center [279, 93] width 50 height 14
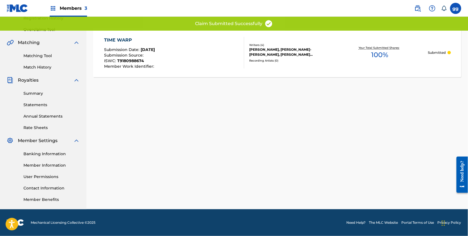
scroll to position [119, 0]
click at [40, 153] on link "Banking Information" at bounding box center [51, 154] width 56 height 6
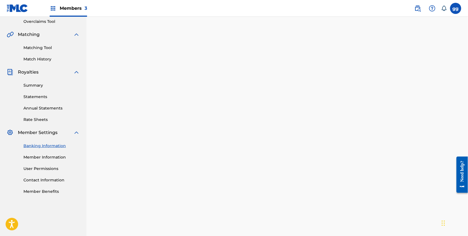
scroll to position [116, 0]
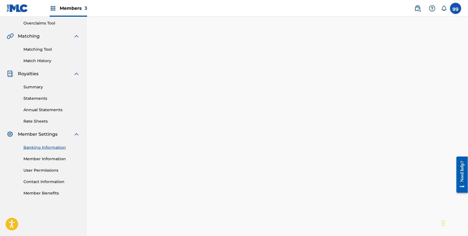
click at [57, 162] on link "Member Information" at bounding box center [51, 159] width 56 height 6
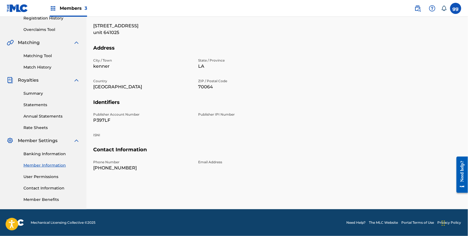
scroll to position [120, 0]
click at [42, 185] on link "Contact Information" at bounding box center [51, 188] width 56 height 6
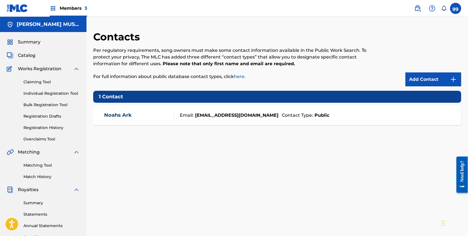
click at [37, 45] on span "Summary" at bounding box center [29, 42] width 23 height 7
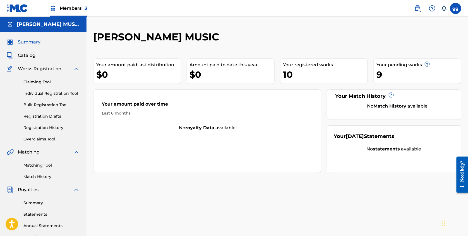
click at [293, 77] on div "10" at bounding box center [325, 74] width 84 height 13
click at [33, 57] on span "Catalog" at bounding box center [27, 55] width 18 height 7
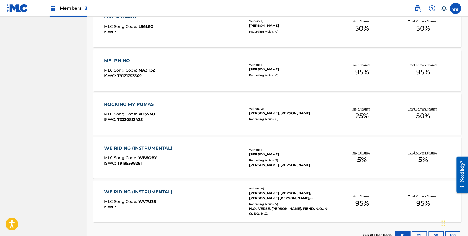
scroll to position [363, 0]
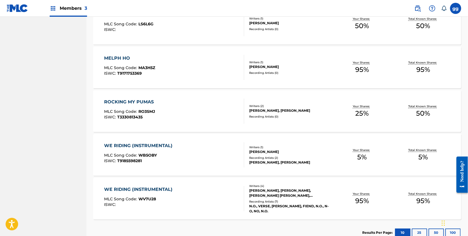
click at [311, 162] on div "Writers ( 1 ) [PERSON_NAME] Recording Artists ( 2 ) [PERSON_NAME], [PERSON_NAME]" at bounding box center [287, 155] width 87 height 20
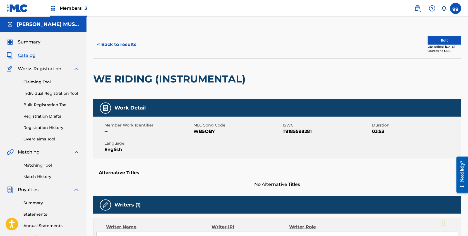
click at [443, 40] on button "Edit" at bounding box center [443, 40] width 33 height 8
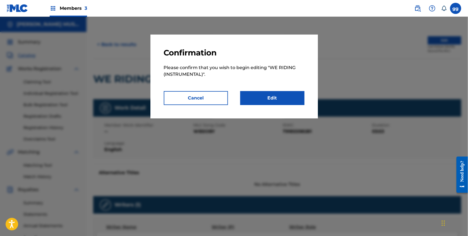
click at [278, 105] on link "Edit" at bounding box center [272, 98] width 64 height 14
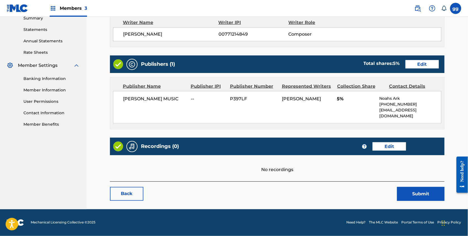
scroll to position [201, 0]
click at [128, 187] on link "Back" at bounding box center [126, 194] width 33 height 14
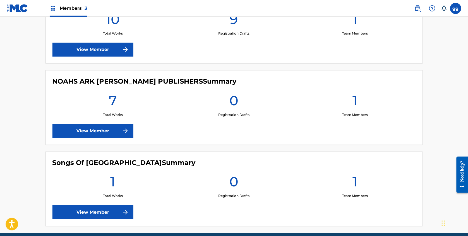
scroll to position [190, 0]
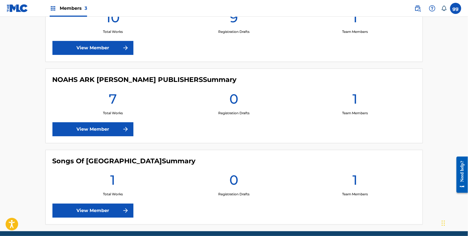
click at [97, 123] on link "View Member" at bounding box center [92, 129] width 81 height 14
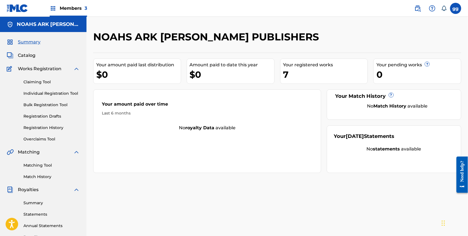
click at [33, 58] on span "Catalog" at bounding box center [27, 55] width 18 height 7
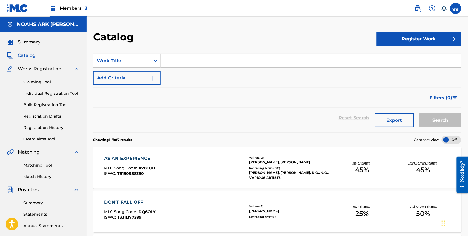
scroll to position [-4, 0]
